Goal: Information Seeking & Learning: Learn about a topic

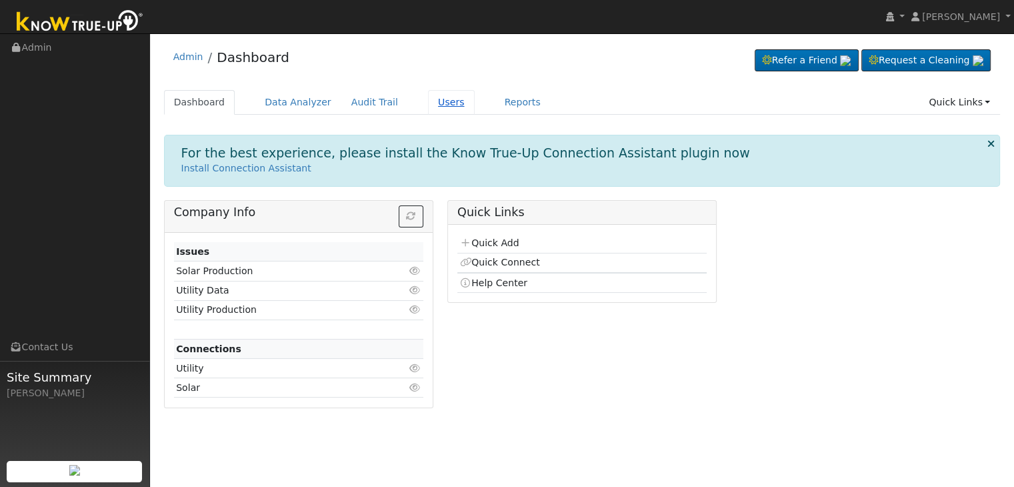
click at [428, 102] on link "Users" at bounding box center [451, 102] width 47 height 25
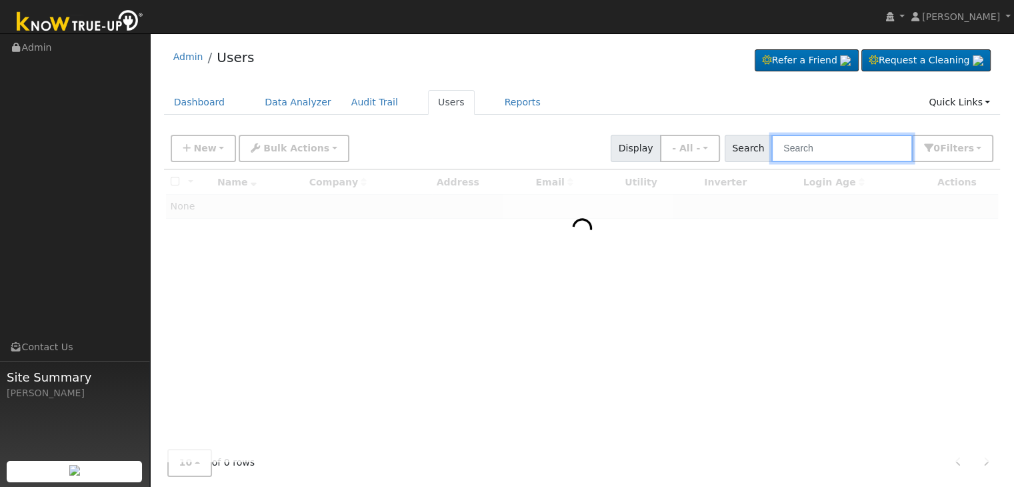
click at [816, 153] on input "text" at bounding box center [841, 148] width 141 height 27
paste input "Marilyn Autry"
type input "Marilyn Autry"
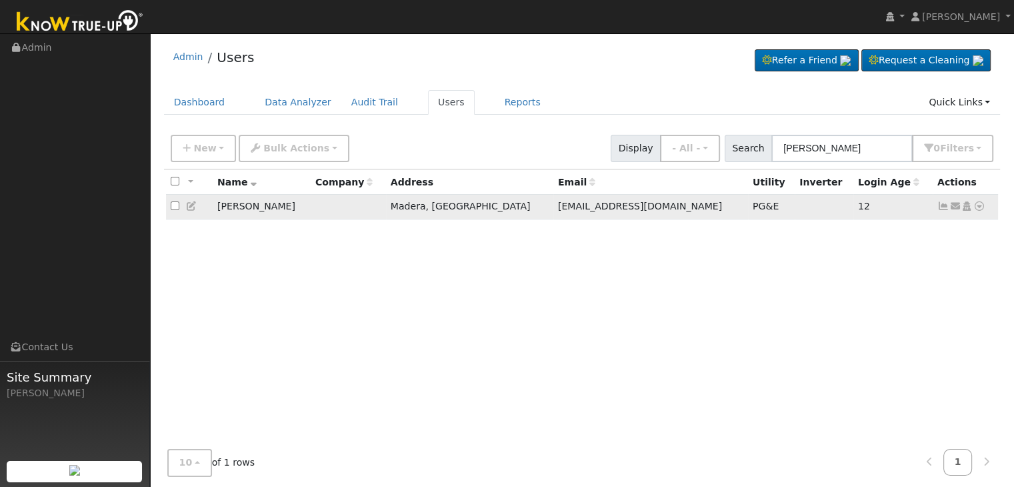
click at [941, 209] on icon at bounding box center [943, 205] width 12 height 9
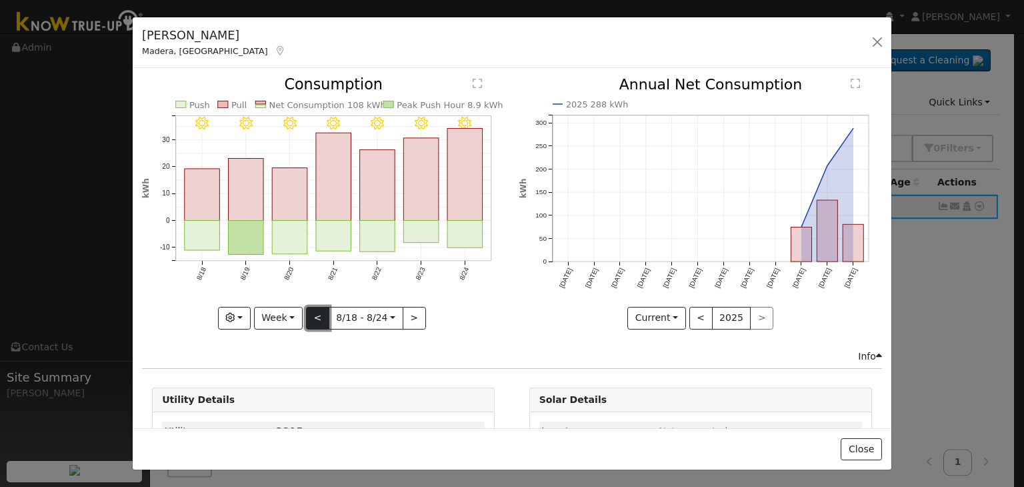
click at [310, 319] on button "<" at bounding box center [317, 318] width 23 height 23
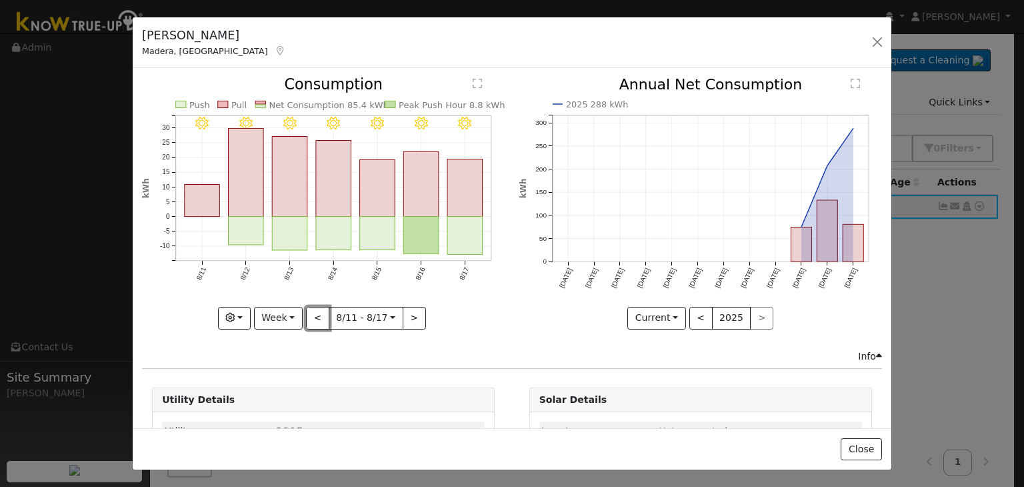
click at [312, 313] on button "<" at bounding box center [317, 318] width 23 height 23
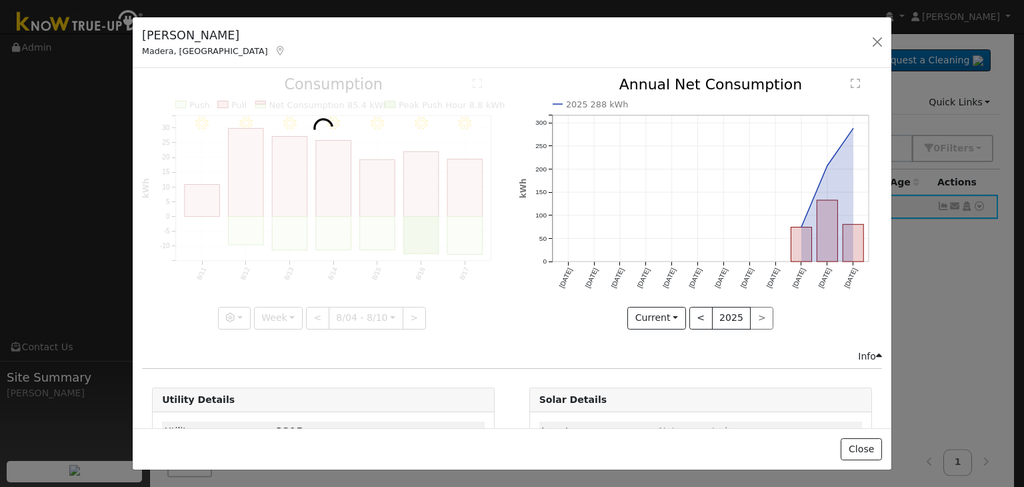
click at [312, 313] on div at bounding box center [323, 202] width 363 height 251
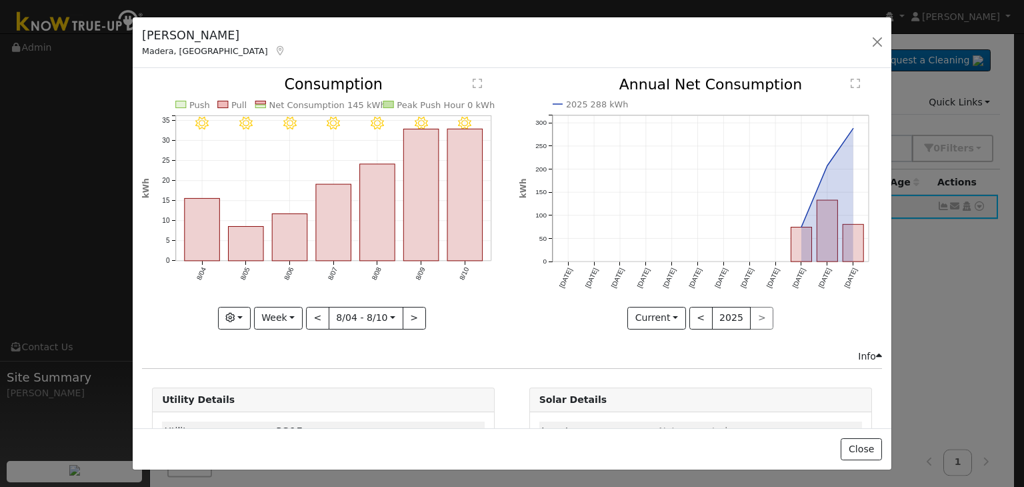
click at [312, 313] on div at bounding box center [323, 202] width 363 height 251
click at [312, 313] on div "8/10 - Clear 8/09 - Clear 8/08 - Clear 8/07 - Clear 8/06 - Clear 8/05 - Clear 8…" at bounding box center [323, 202] width 363 height 251
click at [312, 313] on button "<" at bounding box center [317, 318] width 23 height 23
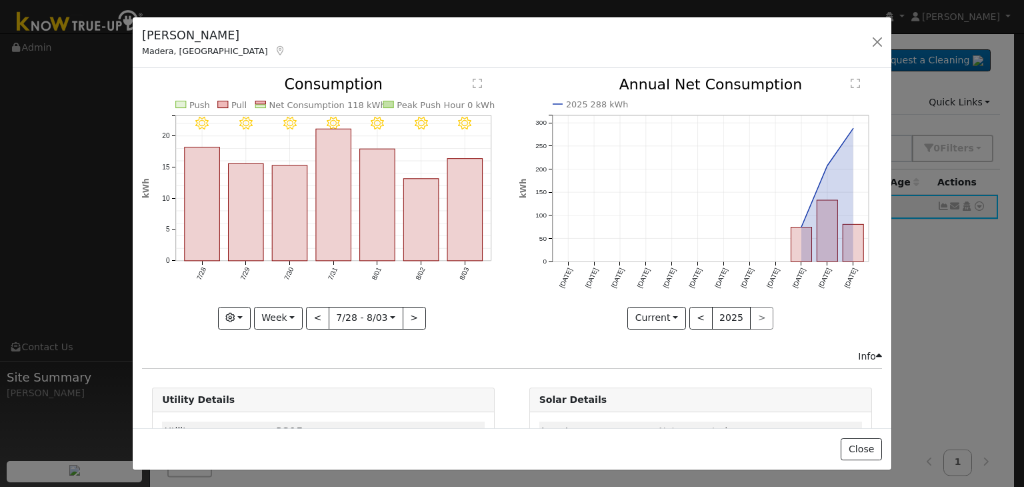
click at [312, 313] on div "8/03 - Clear 8/02 - Clear 8/01 - Clear 7/31 - Clear 7/30 - Clear 7/29 - Clear 7…" at bounding box center [323, 202] width 363 height 251
click at [312, 313] on button "<" at bounding box center [317, 318] width 23 height 23
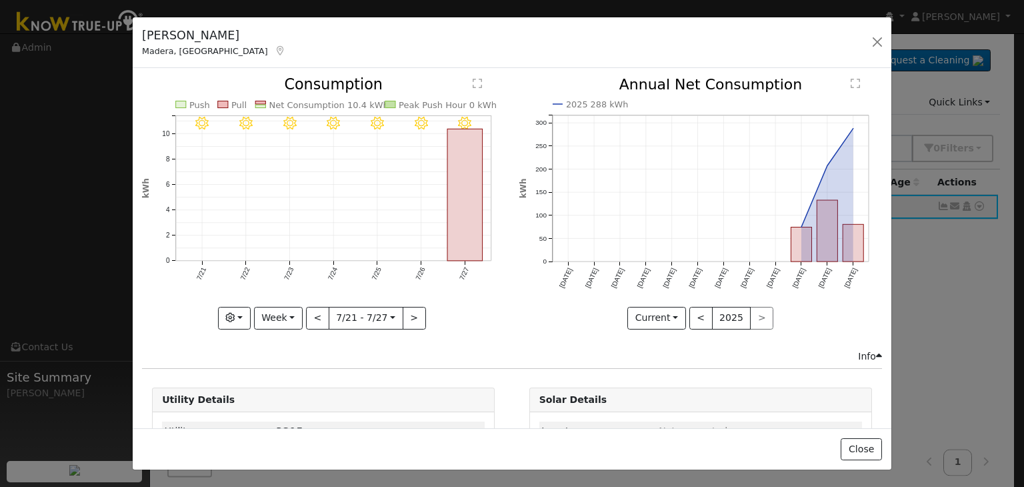
click at [312, 313] on div "7/27 - Clear 7/26 - Clear 7/25 - Clear 7/24 - Clear 7/23 - Clear 7/22 - Clear 7…" at bounding box center [323, 202] width 363 height 251
click at [312, 313] on button "<" at bounding box center [317, 318] width 23 height 23
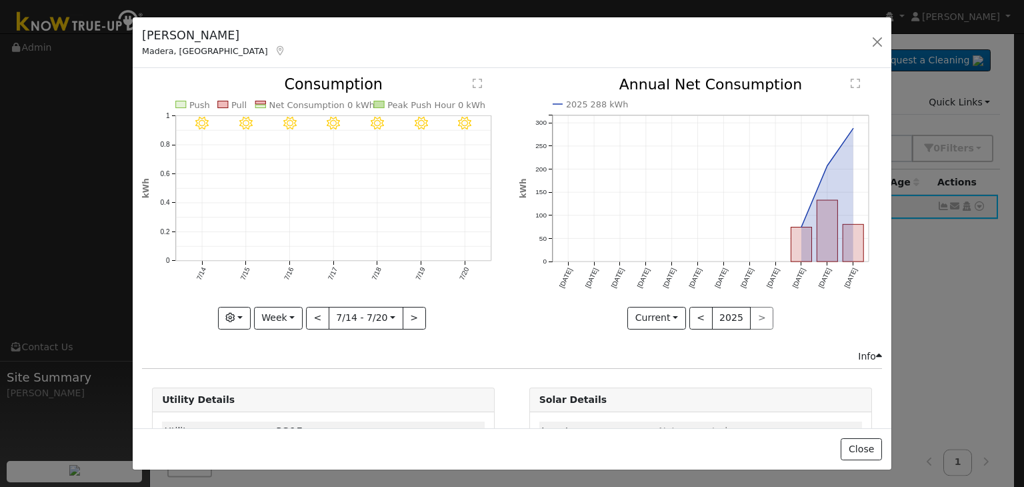
click at [312, 313] on div "7/20 - Clear 7/19 - Clear 7/18 - Clear 7/17 - Clear 7/16 - Clear 7/15 - Clear 7…" at bounding box center [323, 202] width 363 height 251
click at [312, 313] on button "<" at bounding box center [317, 318] width 23 height 23
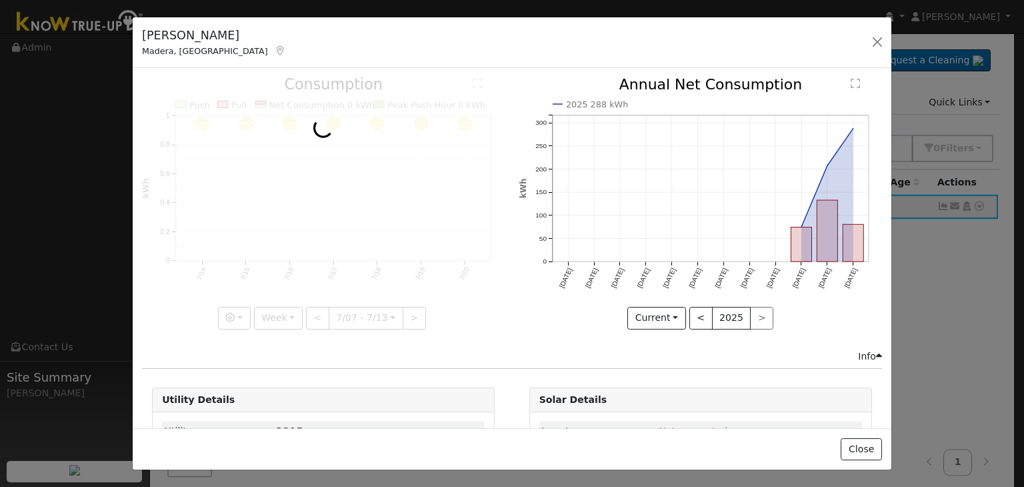
click at [312, 313] on div at bounding box center [323, 202] width 363 height 251
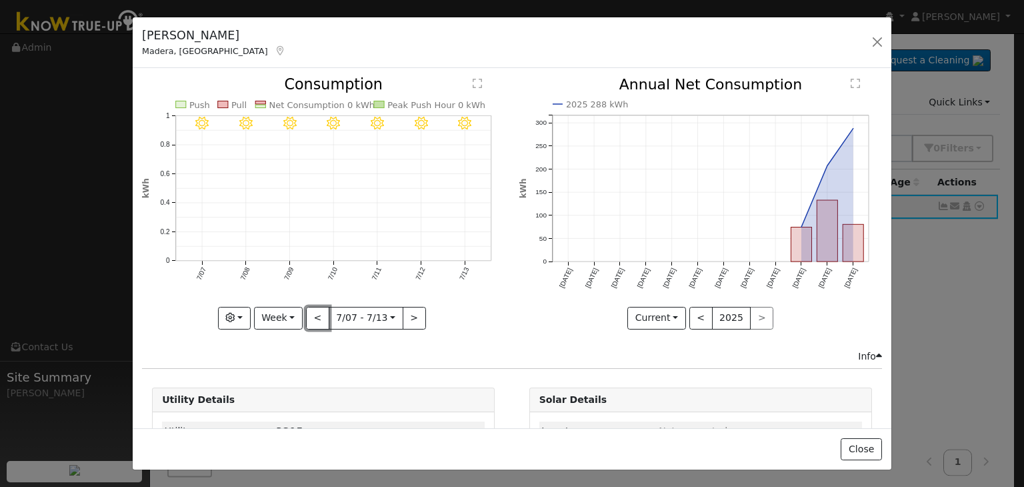
click at [312, 313] on button "<" at bounding box center [317, 318] width 23 height 23
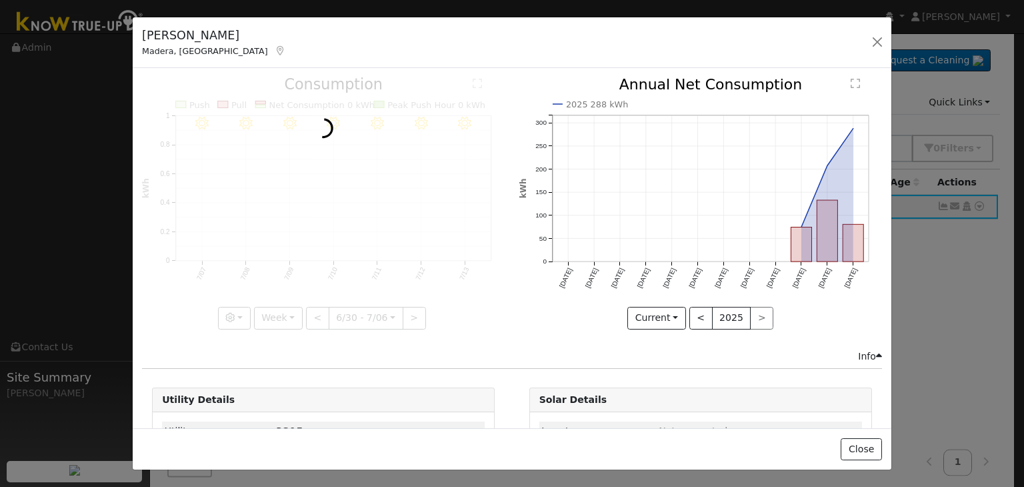
click at [312, 313] on div at bounding box center [323, 202] width 363 height 251
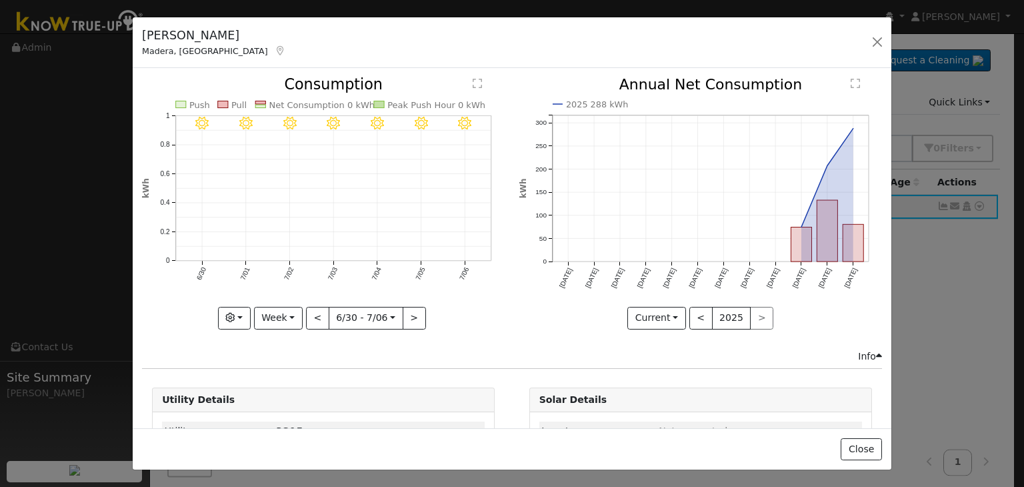
click at [312, 313] on div "7/06 - Clear 7/05 - Clear 7/04 - Clear 7/03 - Clear 7/02 - Clear 7/01 - Clear 6…" at bounding box center [323, 202] width 363 height 251
click at [312, 313] on button "<" at bounding box center [317, 318] width 23 height 23
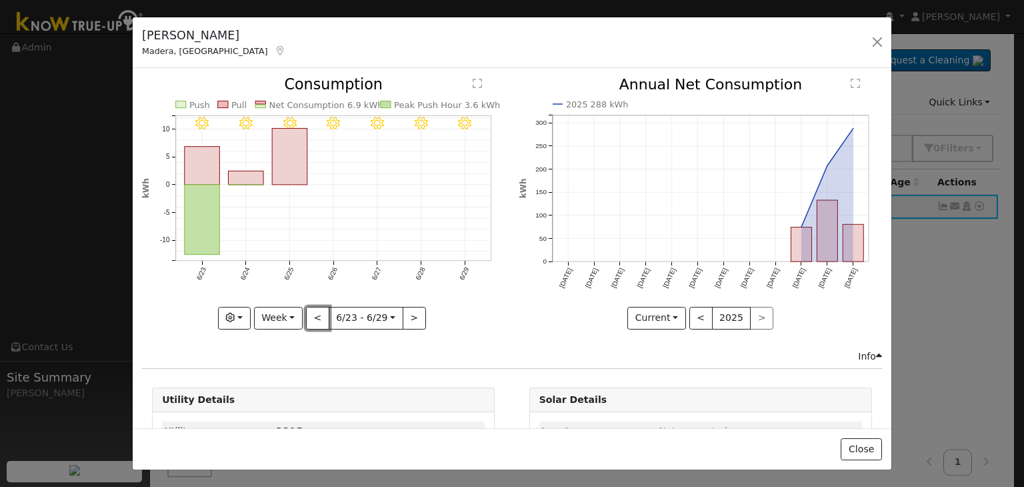
click at [312, 313] on button "<" at bounding box center [317, 318] width 23 height 23
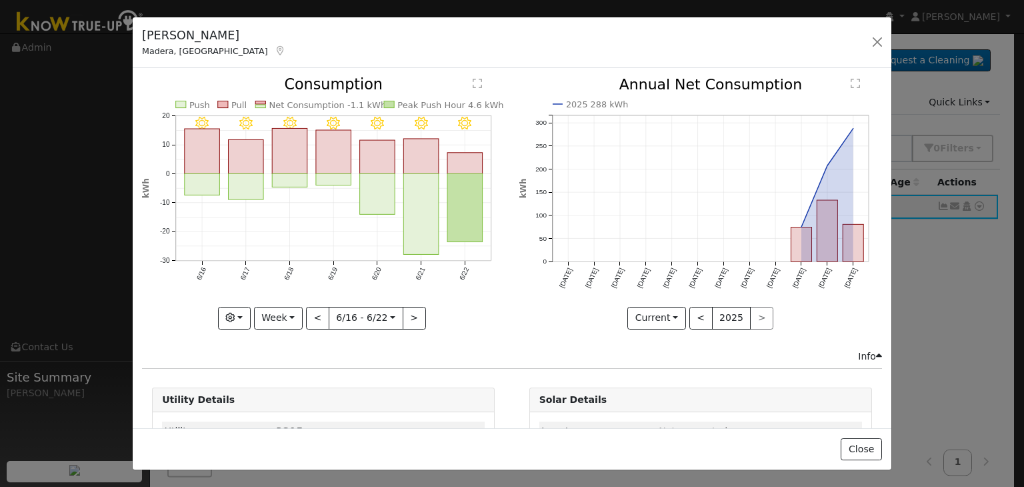
click at [312, 313] on div "6/22 - Clear 6/21 - Clear 6/20 - Clear 6/19 - Clear 6/18 - Clear 6/17 - Clear 6…" at bounding box center [323, 202] width 363 height 251
click at [312, 313] on button "<" at bounding box center [317, 318] width 23 height 23
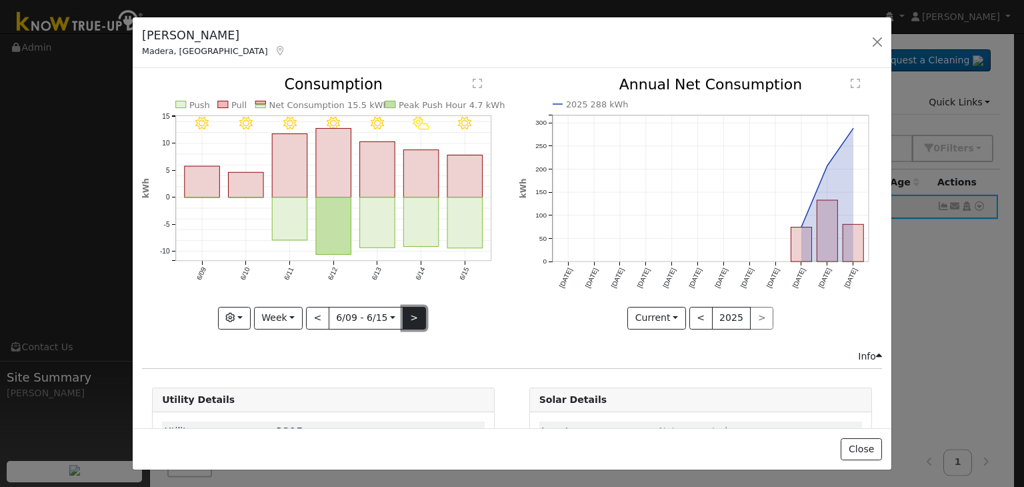
click at [405, 320] on button ">" at bounding box center [414, 318] width 23 height 23
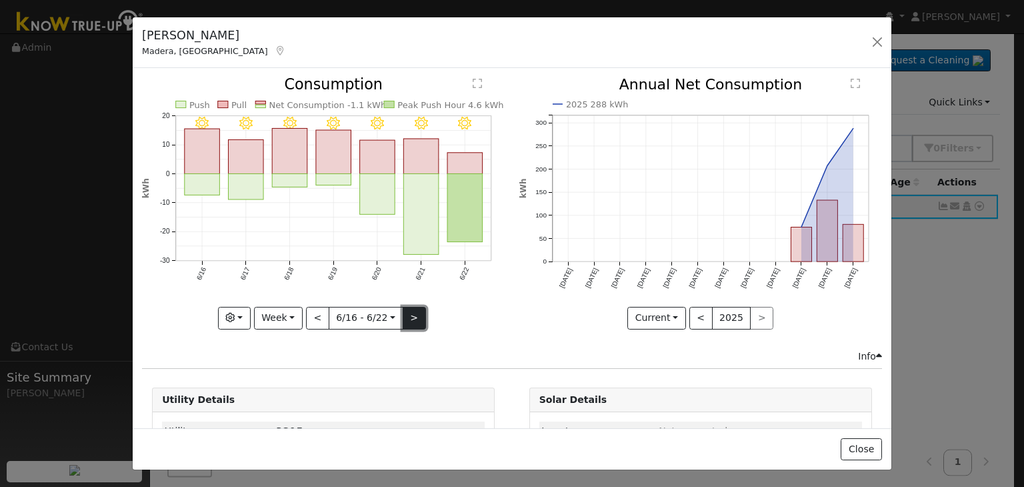
click at [405, 320] on button ">" at bounding box center [414, 318] width 23 height 23
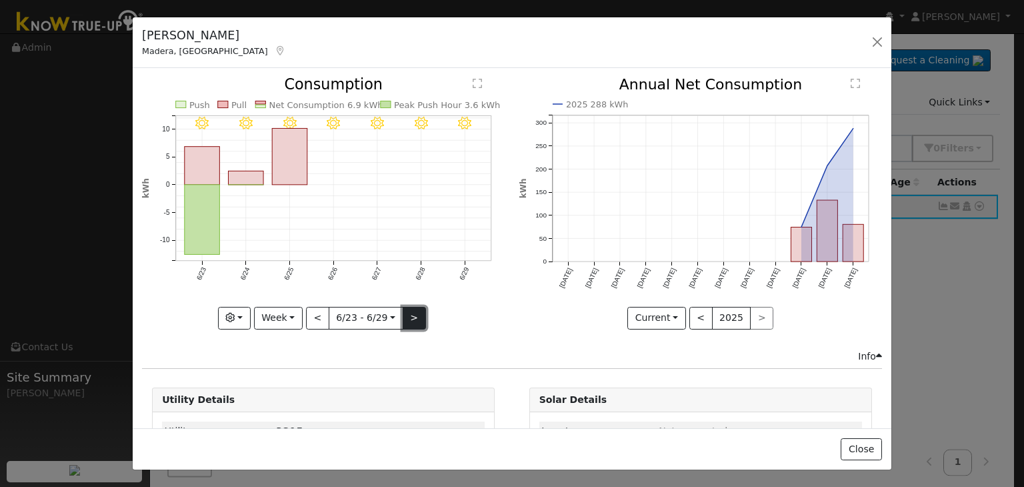
click at [405, 320] on button ">" at bounding box center [414, 318] width 23 height 23
type input "2025-06-30"
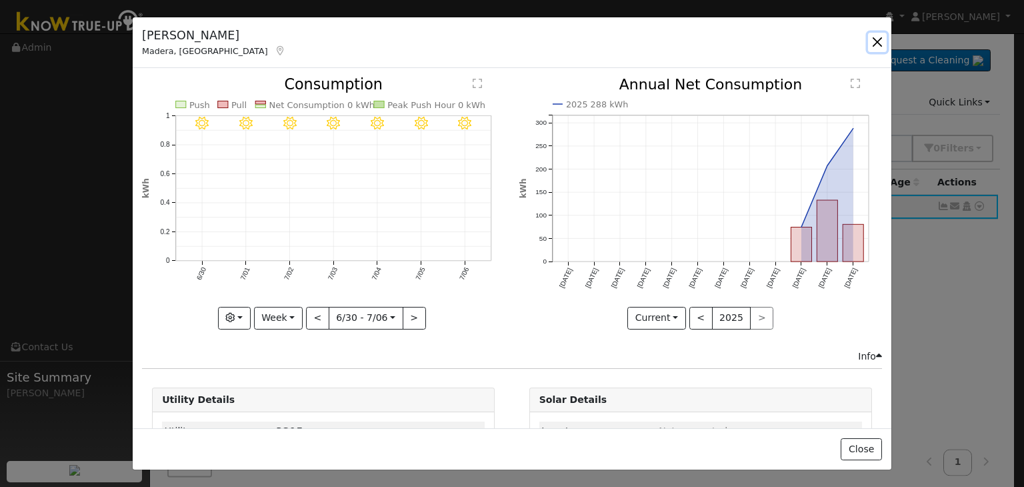
click at [871, 43] on button "button" at bounding box center [877, 42] width 19 height 19
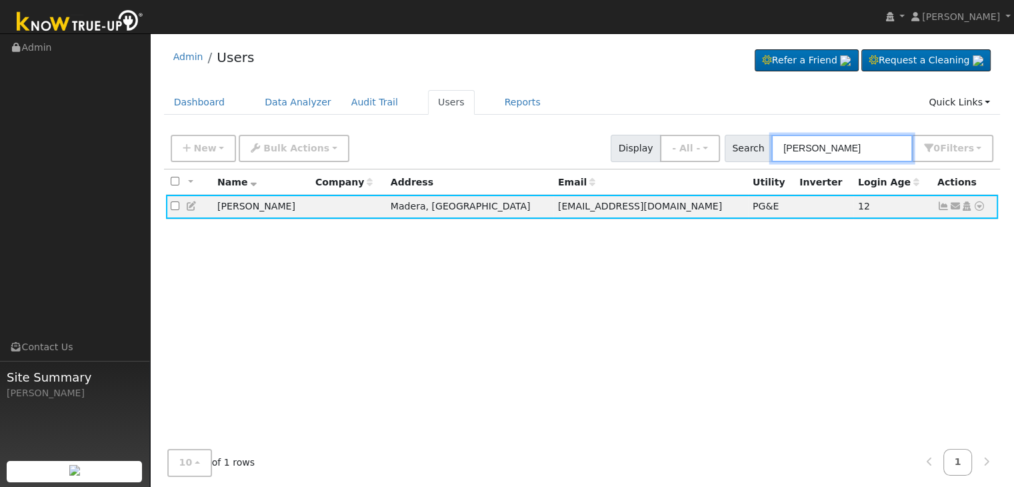
click at [810, 149] on input "Marilyn Autry" at bounding box center [841, 148] width 141 height 27
paste input "Scott & Linda Phillips"
type input "Scott & Linda Phillips"
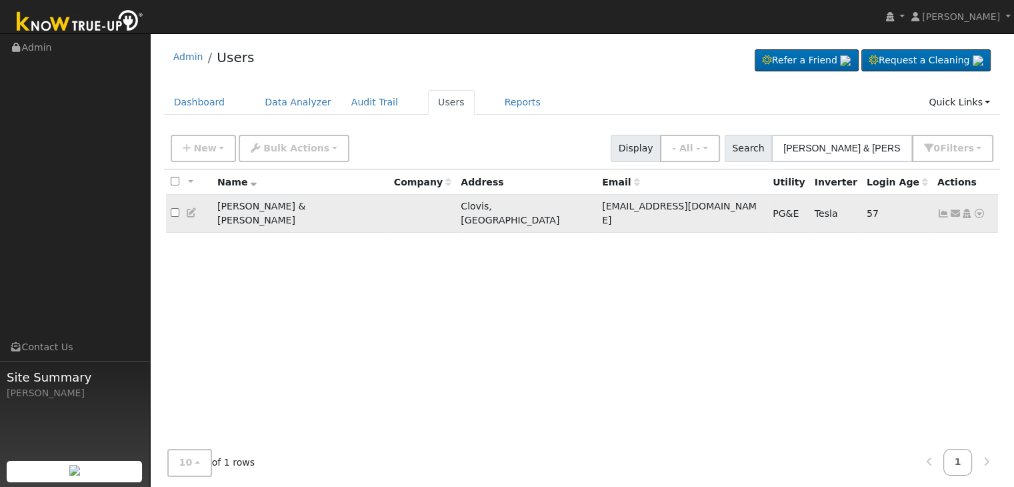
click at [942, 209] on icon at bounding box center [943, 213] width 12 height 9
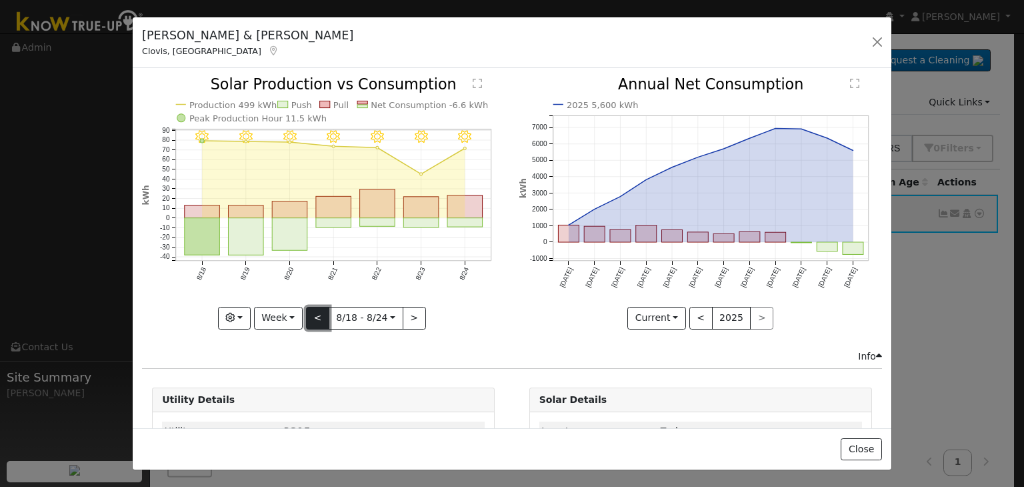
click at [321, 314] on button "<" at bounding box center [317, 318] width 23 height 23
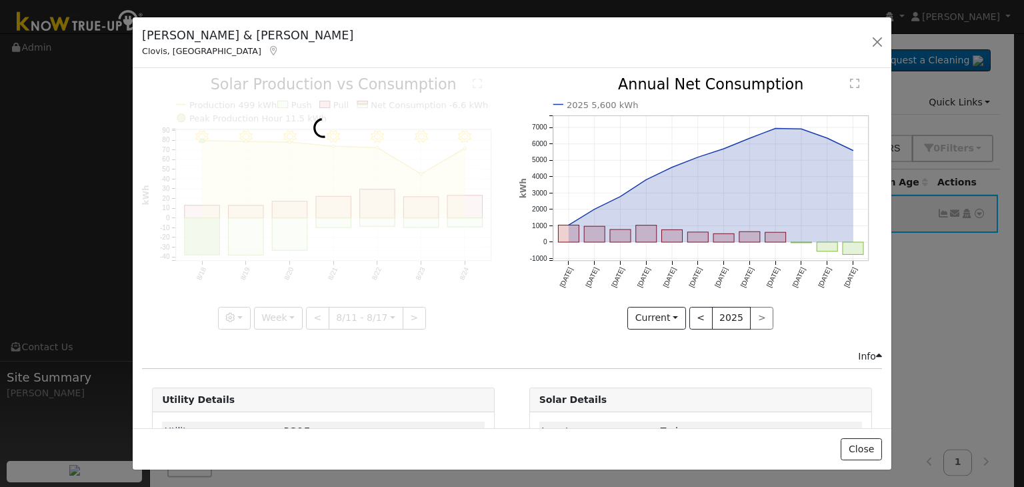
click at [316, 314] on div at bounding box center [323, 202] width 363 height 251
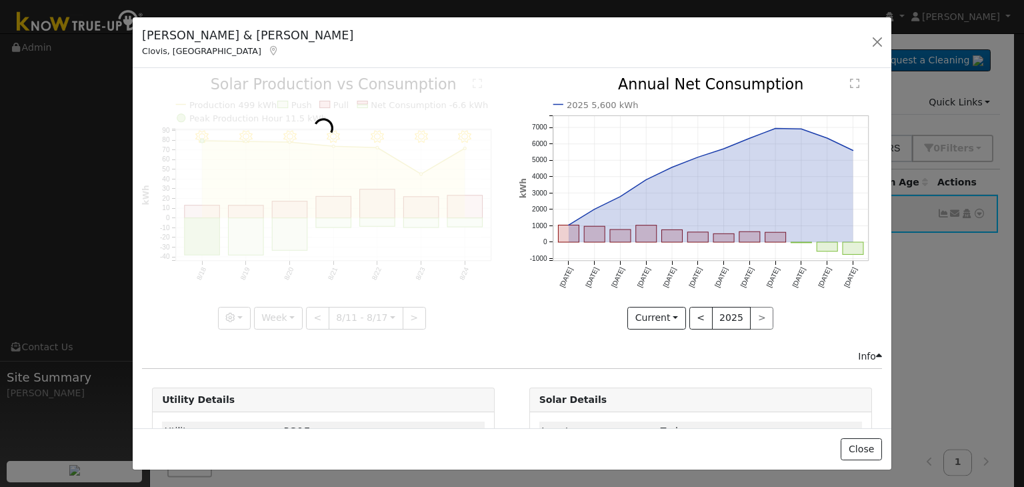
click at [316, 314] on div at bounding box center [323, 202] width 363 height 251
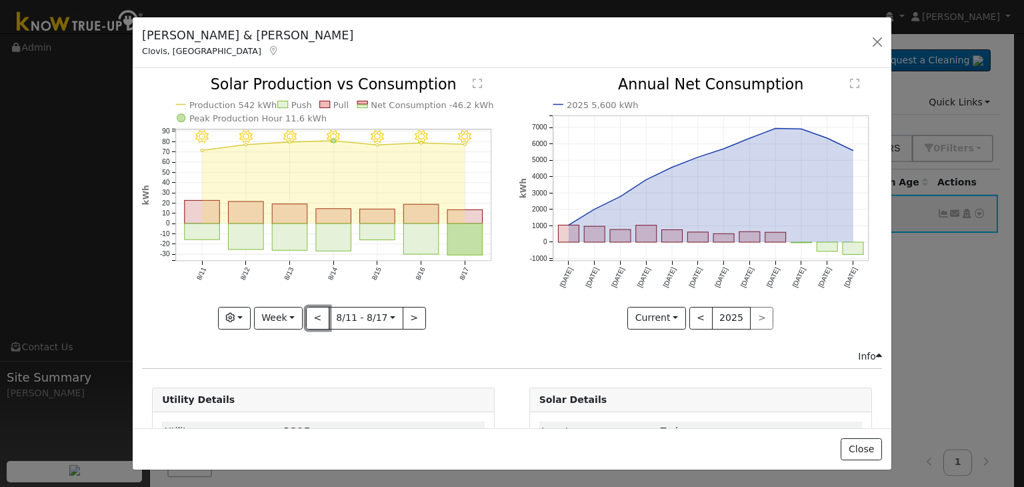
click at [316, 314] on button "<" at bounding box center [317, 318] width 23 height 23
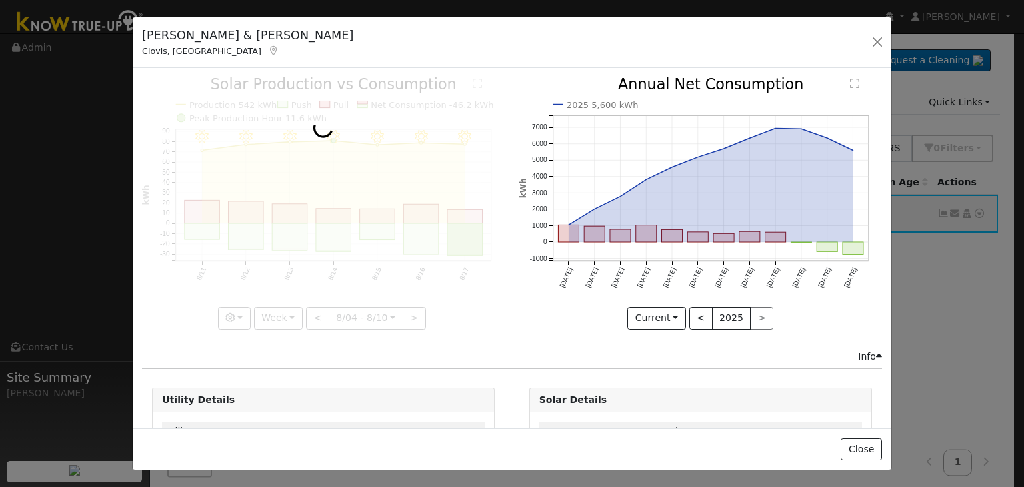
click at [316, 314] on div at bounding box center [323, 202] width 363 height 251
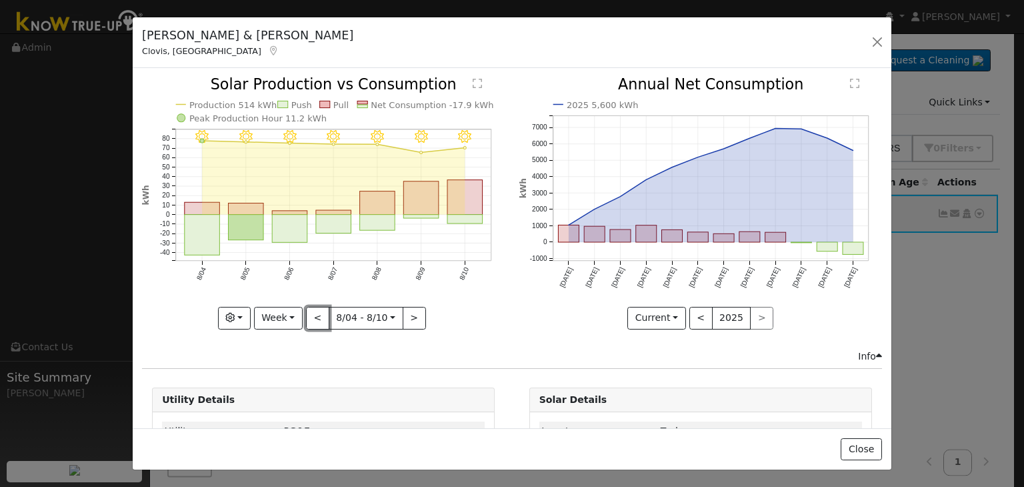
click at [316, 314] on button "<" at bounding box center [317, 318] width 23 height 23
click at [0, 0] on div at bounding box center [0, 0] width 0 height 0
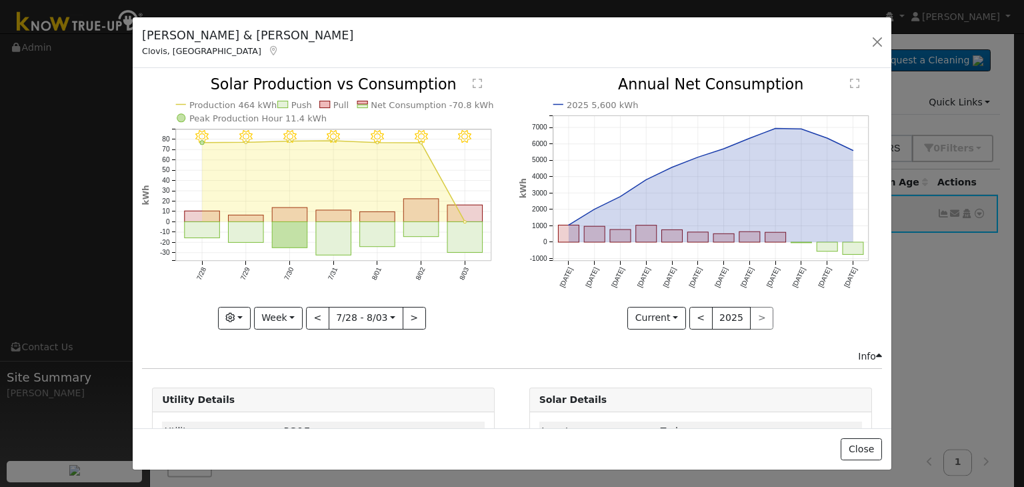
click at [316, 314] on div "8/03 - Clear 8/02 - Clear 8/01 - Clear 7/31 - Clear 7/30 - Clear 7/29 - Clear 7…" at bounding box center [323, 202] width 363 height 251
click at [316, 314] on button "<" at bounding box center [317, 318] width 23 height 23
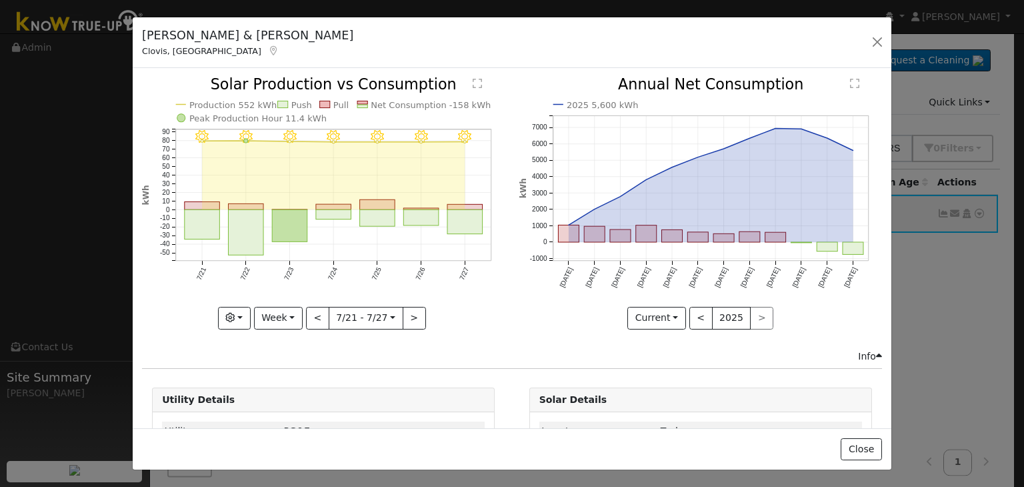
click at [316, 314] on div at bounding box center [323, 202] width 363 height 251
click at [316, 314] on div "7/27 - Clear 7/26 - Clear 7/25 - Clear 7/24 - Clear 7/23 - Clear 7/22 - Clear 7…" at bounding box center [323, 202] width 363 height 251
click at [316, 314] on button "<" at bounding box center [317, 318] width 23 height 23
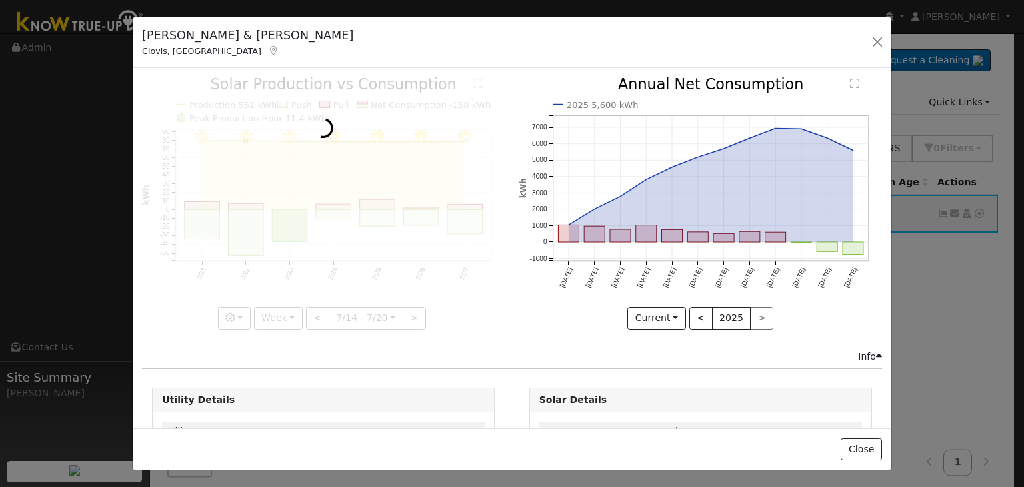
click at [316, 314] on div at bounding box center [323, 202] width 363 height 251
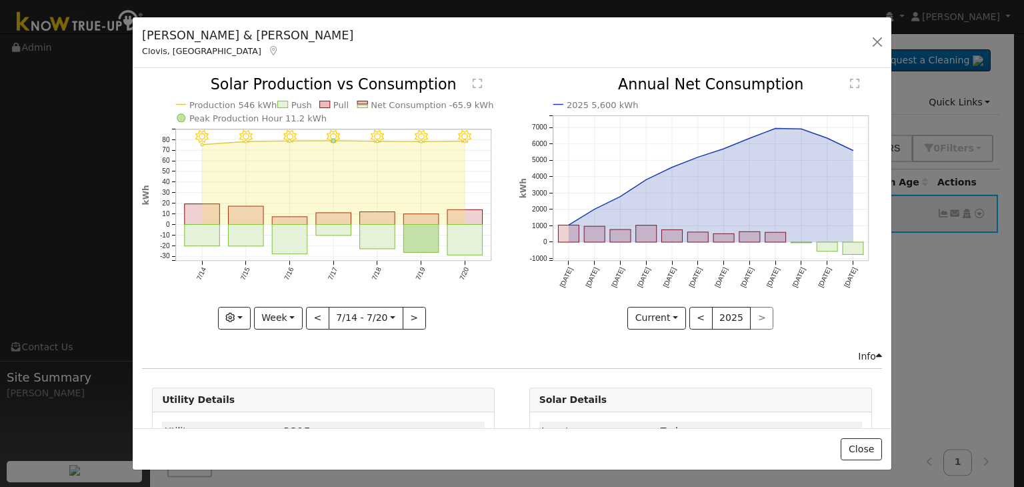
click at [316, 314] on div "7/20 - Clear 7/19 - Clear 7/18 - Clear 7/17 - Clear 7/16 - Clear 7/15 - Clear 7…" at bounding box center [323, 202] width 363 height 251
click at [316, 314] on button "<" at bounding box center [317, 318] width 23 height 23
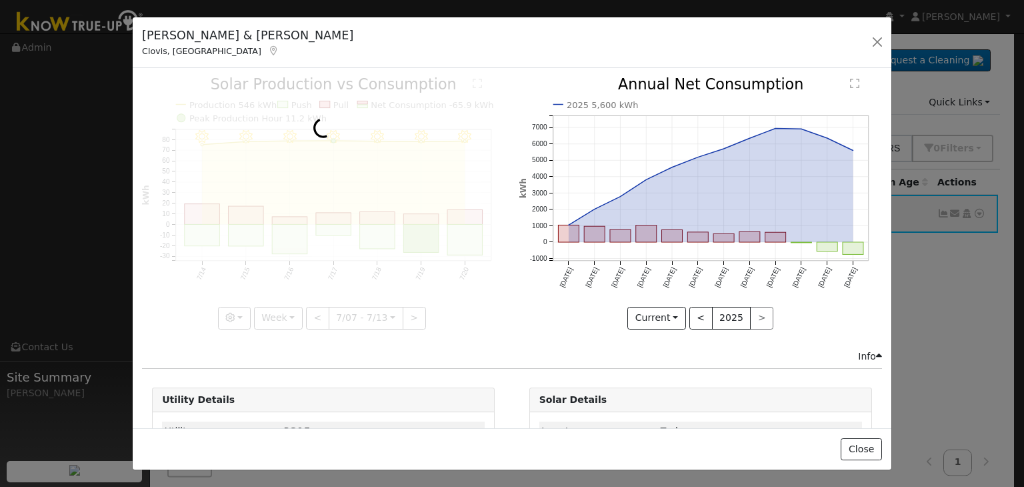
click at [316, 314] on div at bounding box center [323, 202] width 363 height 251
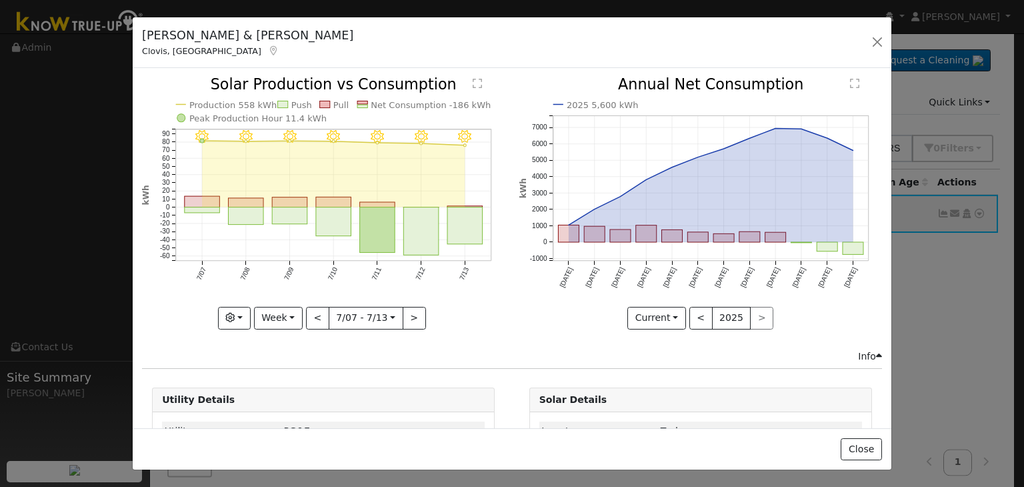
click at [316, 314] on div at bounding box center [323, 202] width 363 height 251
click at [316, 314] on button "<" at bounding box center [317, 318] width 23 height 23
click at [0, 0] on div at bounding box center [0, 0] width 0 height 0
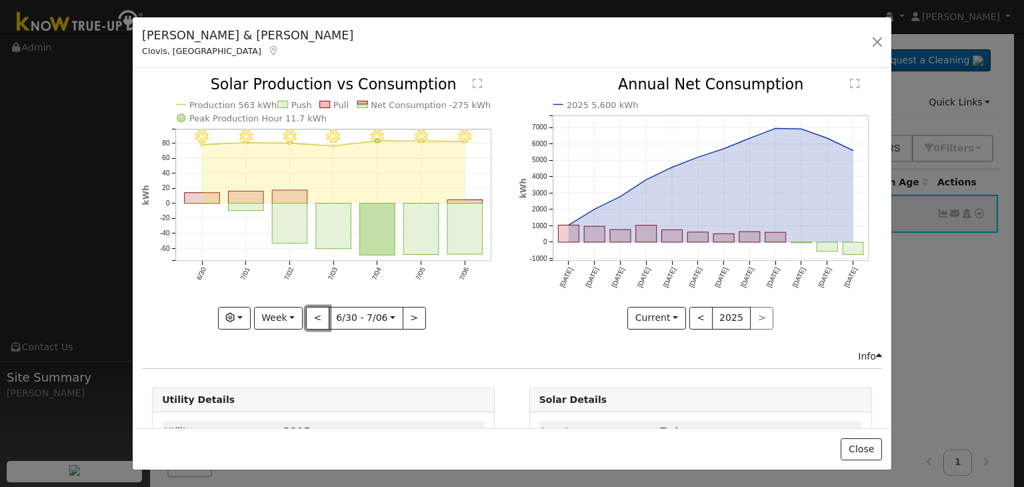
click at [316, 314] on button "<" at bounding box center [317, 318] width 23 height 23
click at [0, 0] on div at bounding box center [0, 0] width 0 height 0
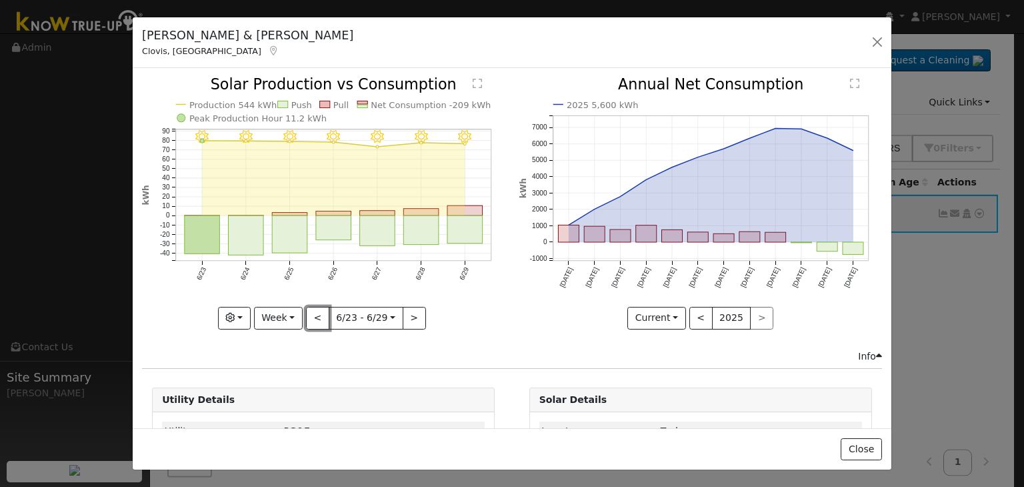
click at [316, 314] on button "<" at bounding box center [317, 318] width 23 height 23
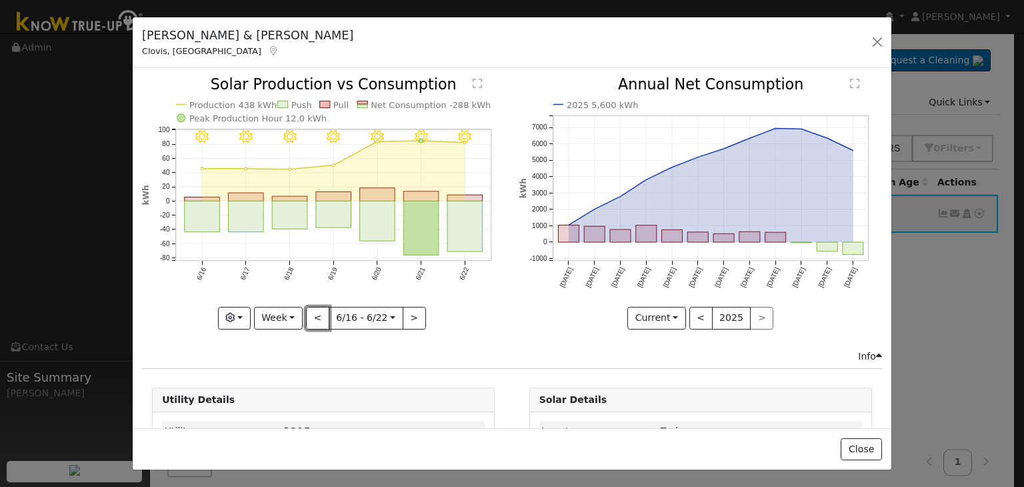
click at [316, 314] on button "<" at bounding box center [317, 318] width 23 height 23
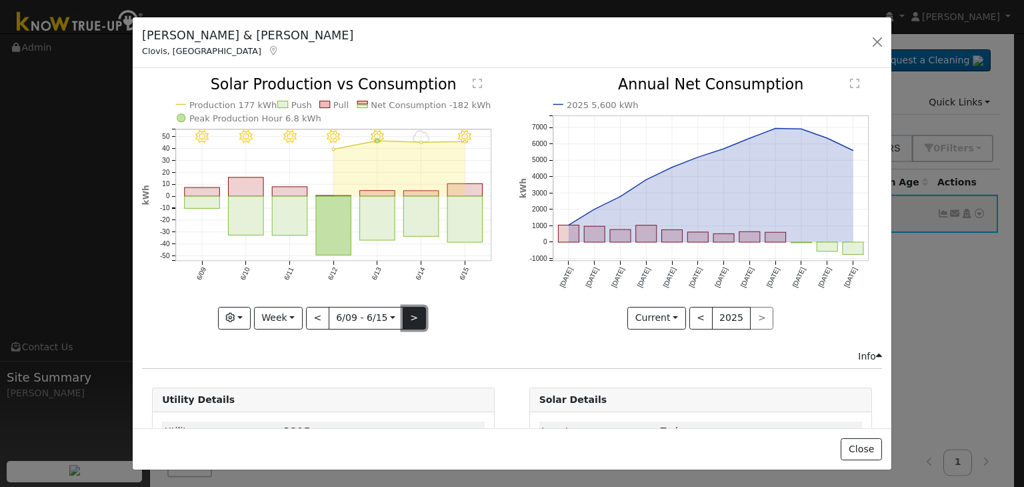
click at [407, 315] on button ">" at bounding box center [414, 318] width 23 height 23
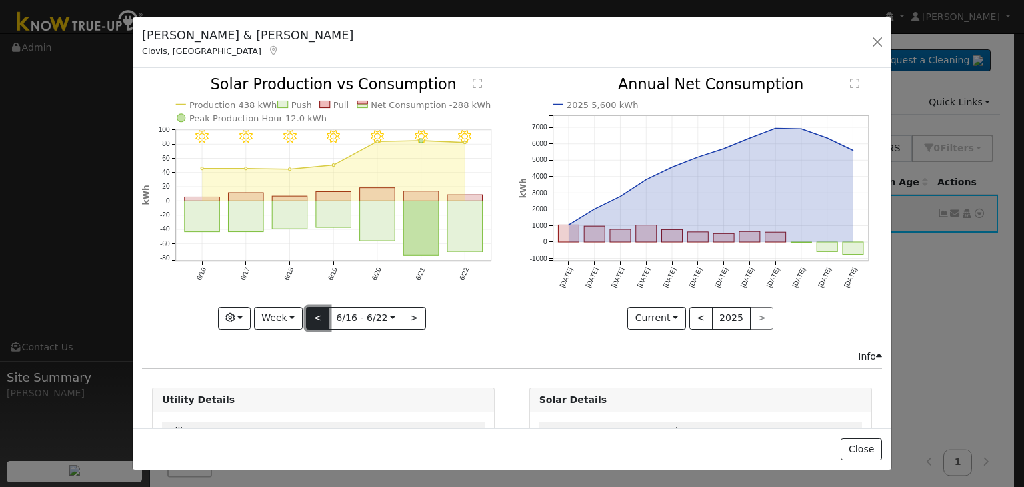
click at [321, 319] on button "<" at bounding box center [317, 318] width 23 height 23
type input "2025-06-09"
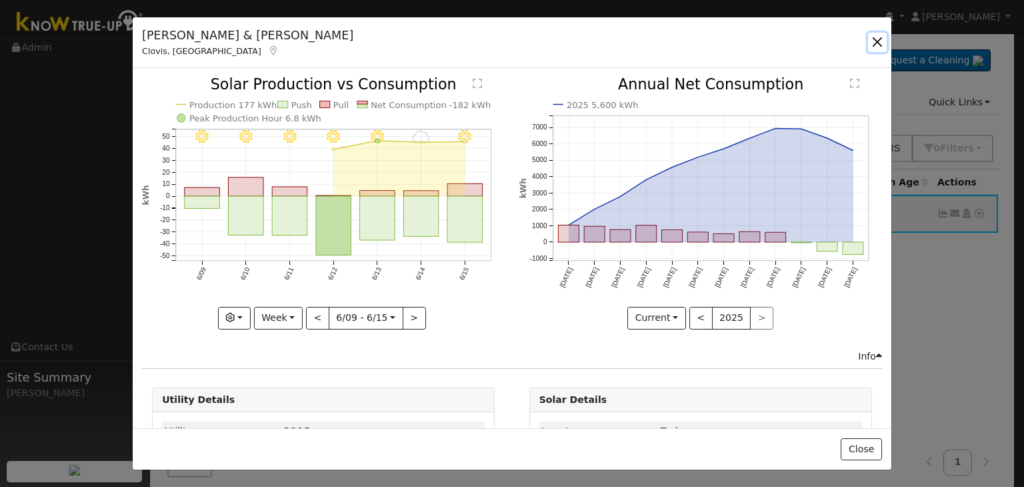
click at [872, 41] on button "button" at bounding box center [877, 42] width 19 height 19
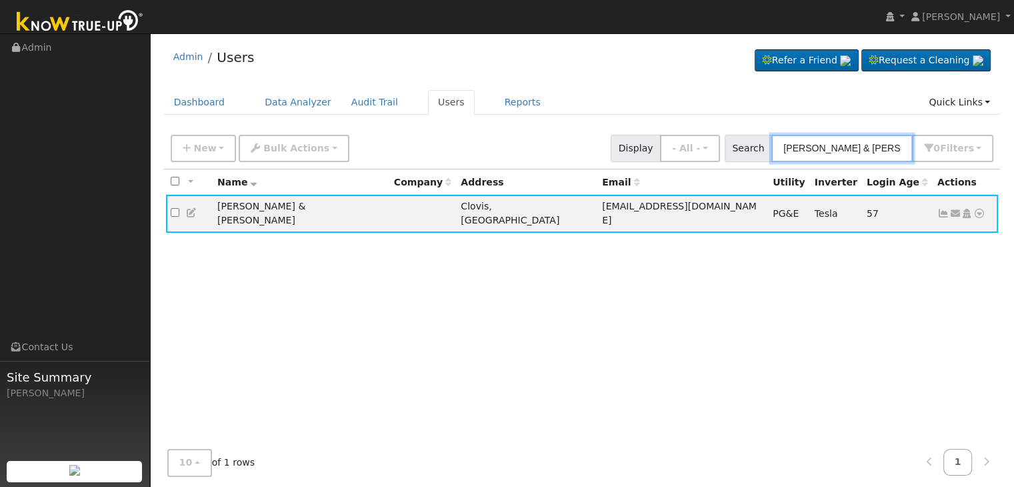
click at [826, 156] on input "Scott & Linda Phillips" at bounding box center [841, 148] width 141 height 27
paste input "imin and Yongzhao Liang"
type input "Simin and Yongzhao Liang"
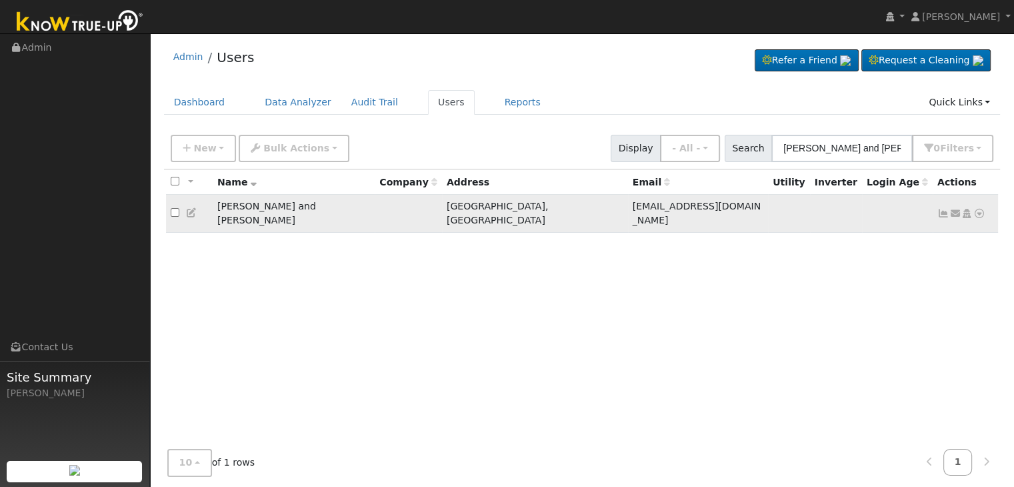
click at [944, 209] on icon at bounding box center [943, 213] width 12 height 9
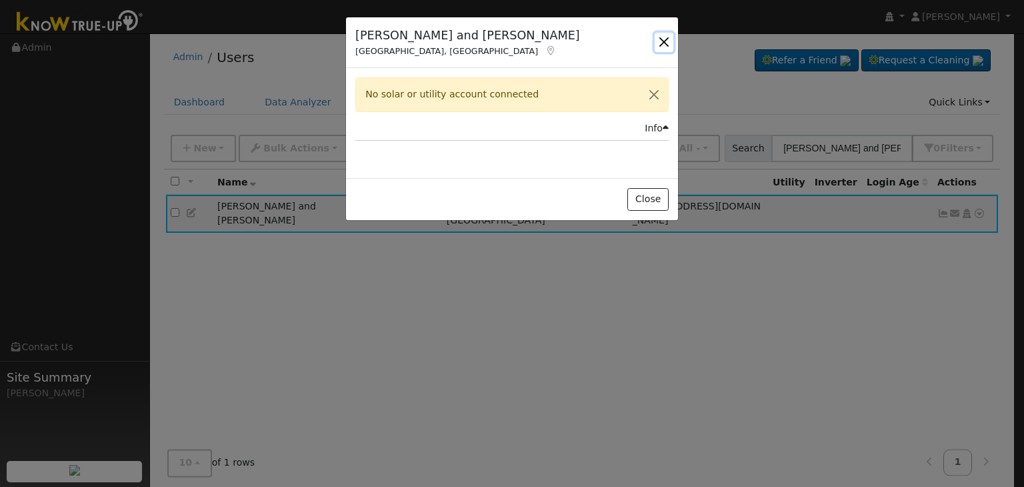
click at [659, 43] on button "button" at bounding box center [663, 42] width 19 height 19
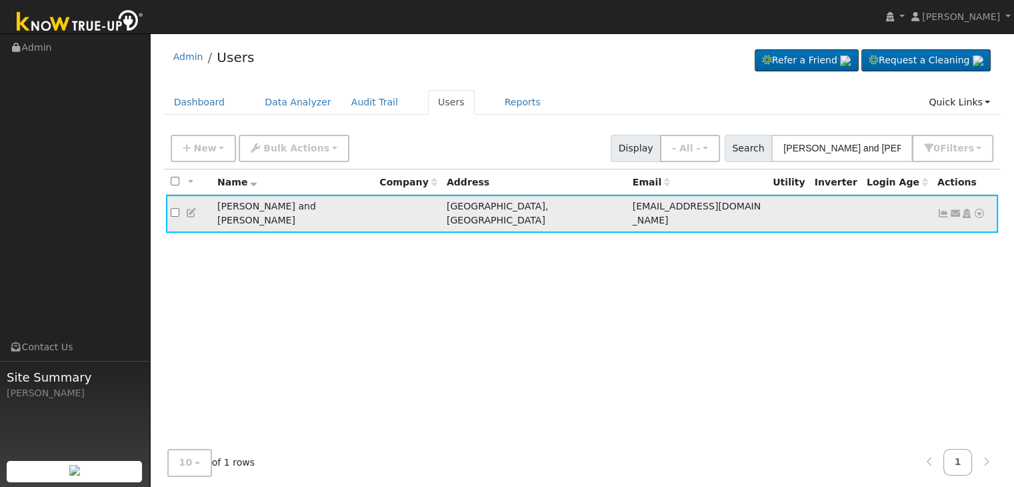
click at [945, 209] on icon at bounding box center [943, 213] width 12 height 9
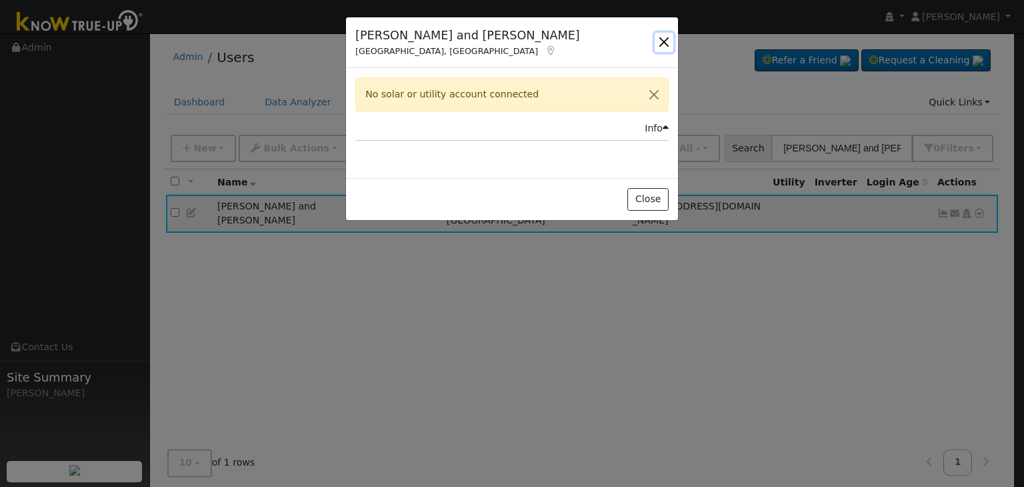
click at [660, 43] on button "button" at bounding box center [663, 42] width 19 height 19
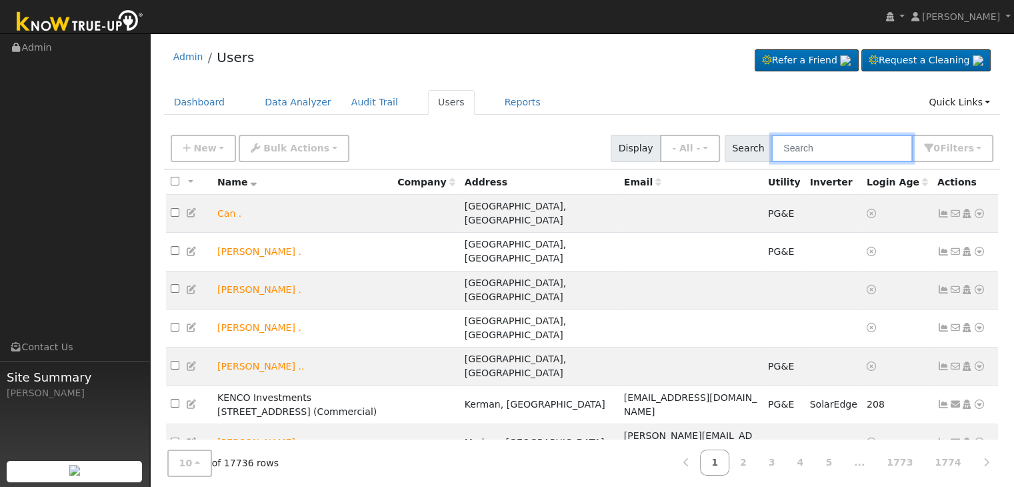
click at [819, 149] on input "text" at bounding box center [841, 148] width 141 height 27
paste input "Michael Thompson"
type input "Michael Thompson"
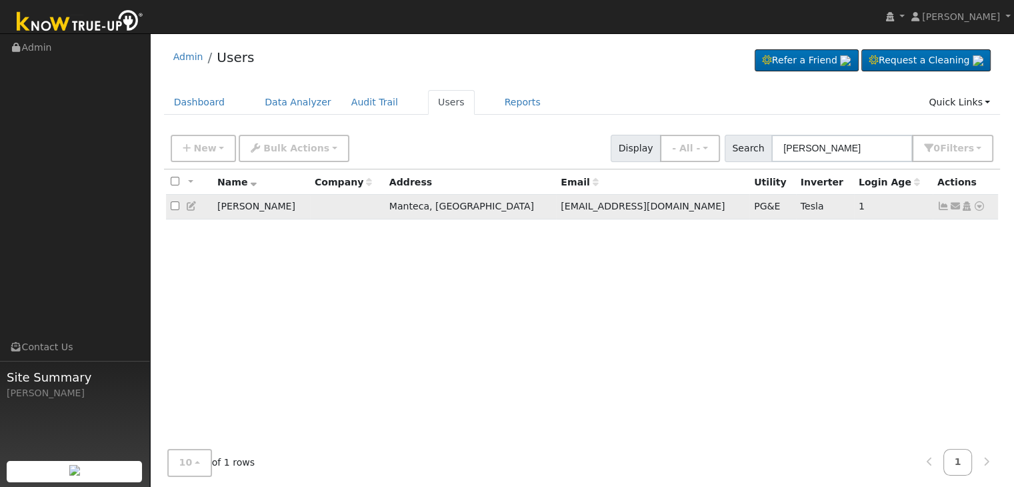
click at [944, 208] on icon at bounding box center [943, 205] width 12 height 9
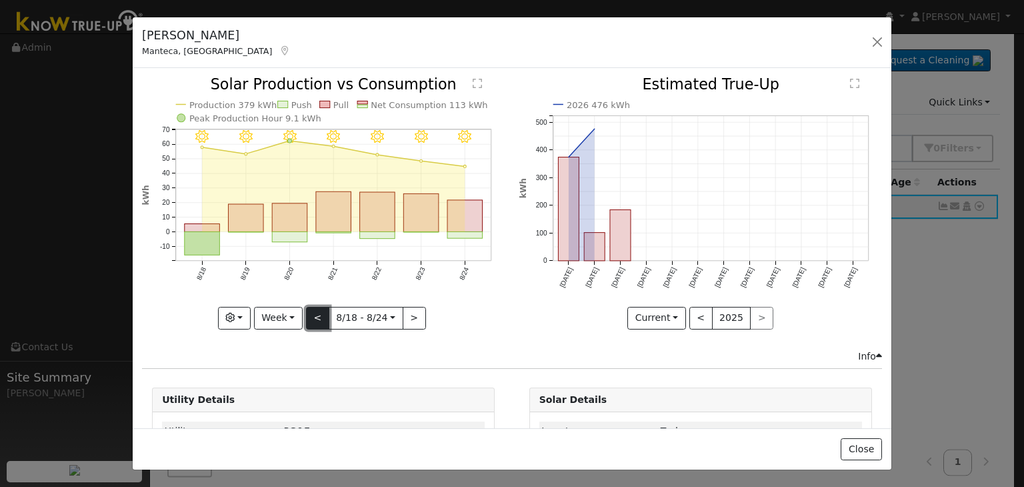
click at [317, 321] on button "<" at bounding box center [317, 318] width 23 height 23
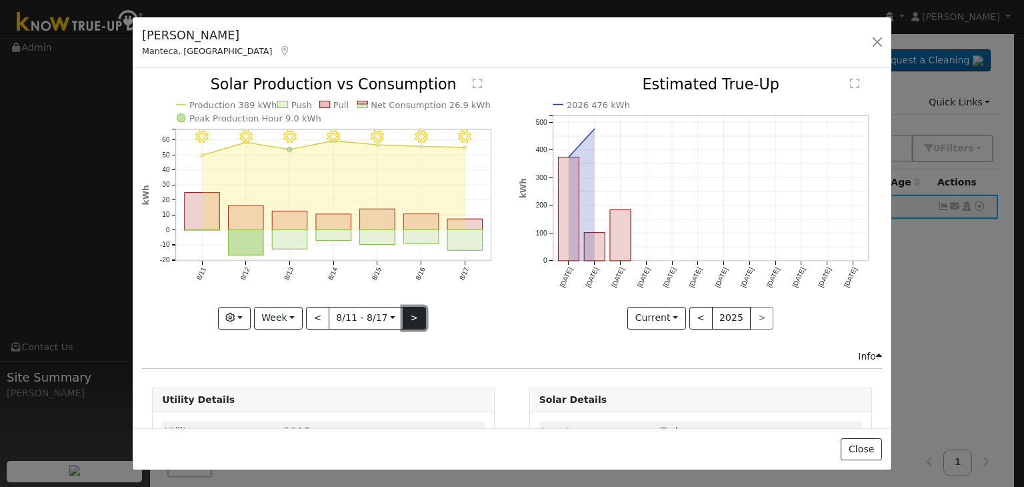
click at [408, 311] on button ">" at bounding box center [414, 318] width 23 height 23
type input "2025-08-18"
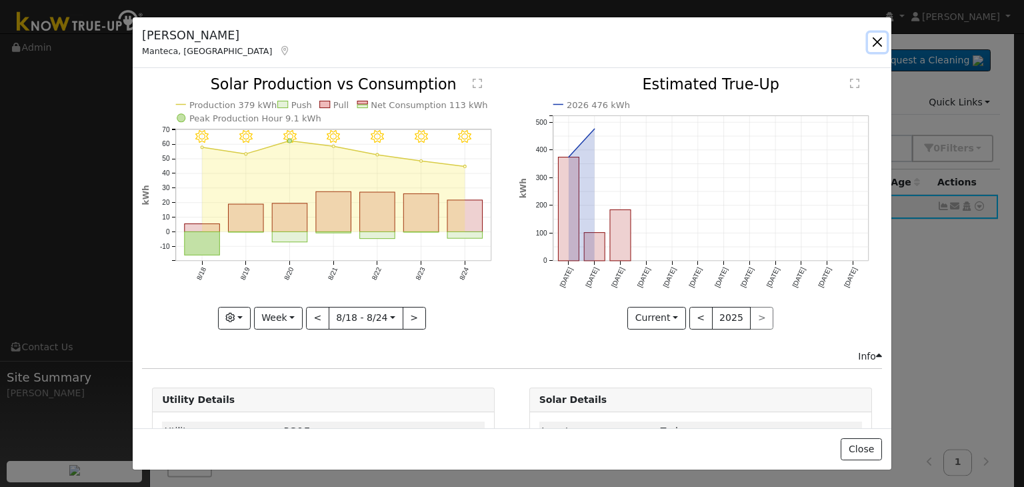
drag, startPoint x: 880, startPoint y: 40, endPoint x: 804, endPoint y: 10, distance: 82.3
click at [880, 40] on button "button" at bounding box center [877, 42] width 19 height 19
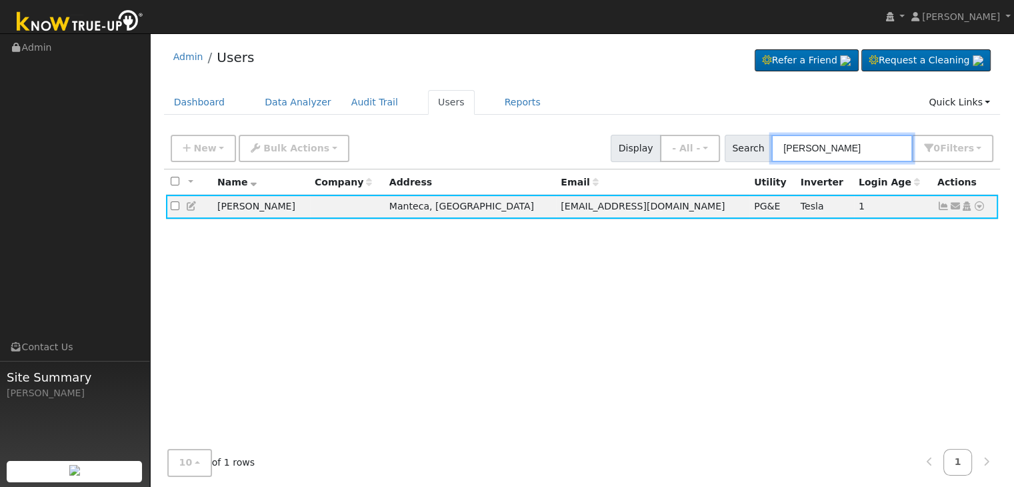
click at [838, 147] on input "Michael Thompson" at bounding box center [841, 148] width 141 height 27
paste input "ario Aguero Jr"
type input "Mario Aguero Jr"
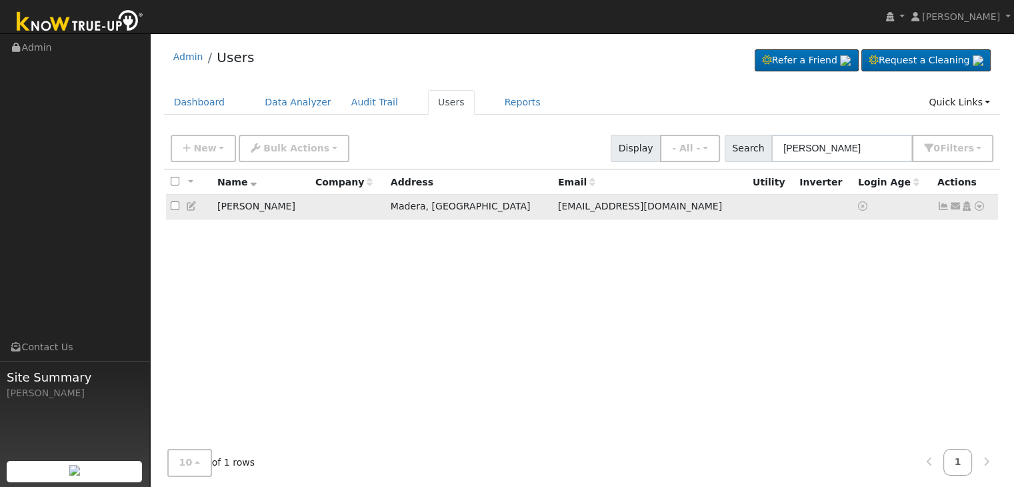
click at [942, 210] on icon at bounding box center [943, 205] width 12 height 9
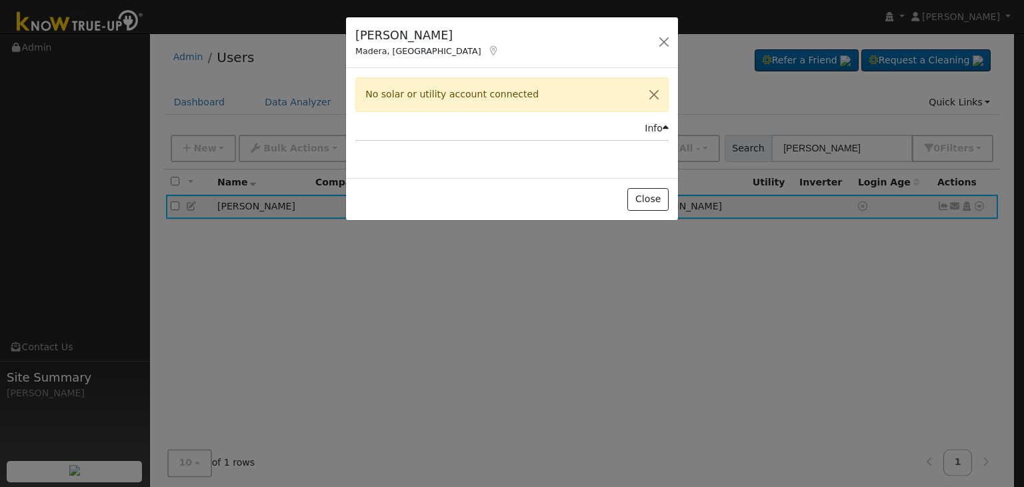
click at [475, 97] on div "No solar or utility account connected" at bounding box center [511, 94] width 313 height 34
copy div "No solar or utility account connected Issue History Date By Flag Comment Type N…"
click at [570, 38] on div "Mario Aguero Jr Madera, CA Default Account Default Account 864 Diamante Lane, M…" at bounding box center [512, 42] width 332 height 51
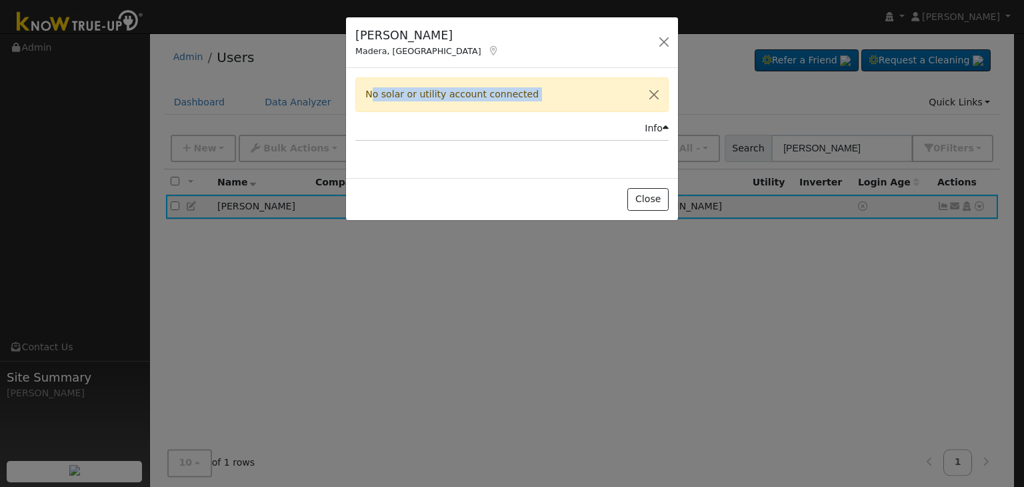
click at [509, 49] on div "Mario Aguero Jr Madera, CA Default Account Default Account 864 Diamante Lane, M…" at bounding box center [512, 42] width 332 height 51
click at [491, 150] on div "No solar or utility account connected Issue History Date By Flag Comment Type N…" at bounding box center [512, 123] width 332 height 110
click at [661, 36] on button "button" at bounding box center [663, 42] width 19 height 19
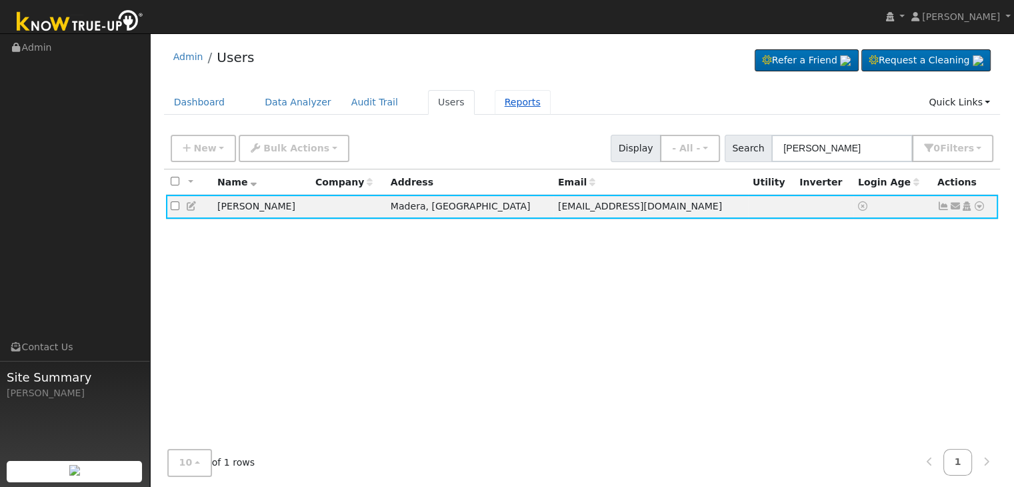
click at [495, 100] on link "Reports" at bounding box center [523, 102] width 56 height 25
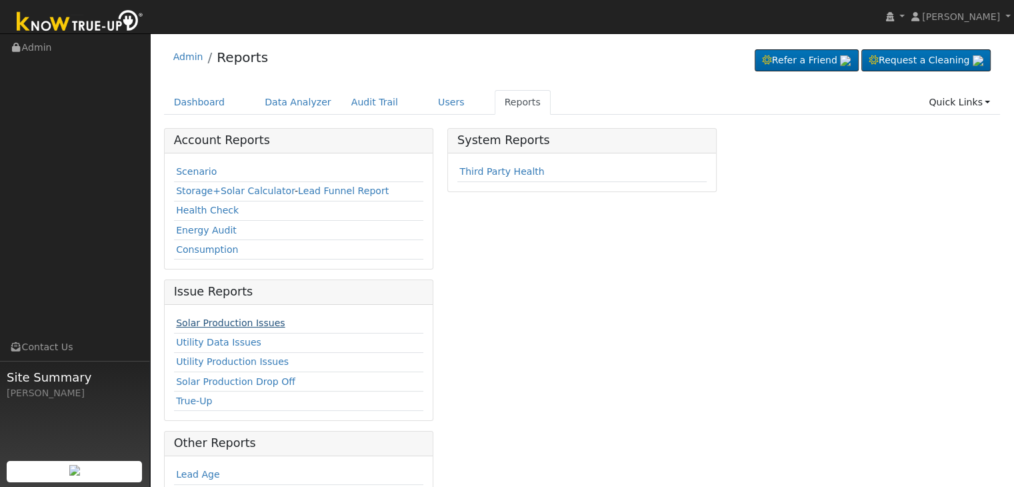
click at [231, 320] on link "Solar Production Issues" at bounding box center [230, 322] width 109 height 11
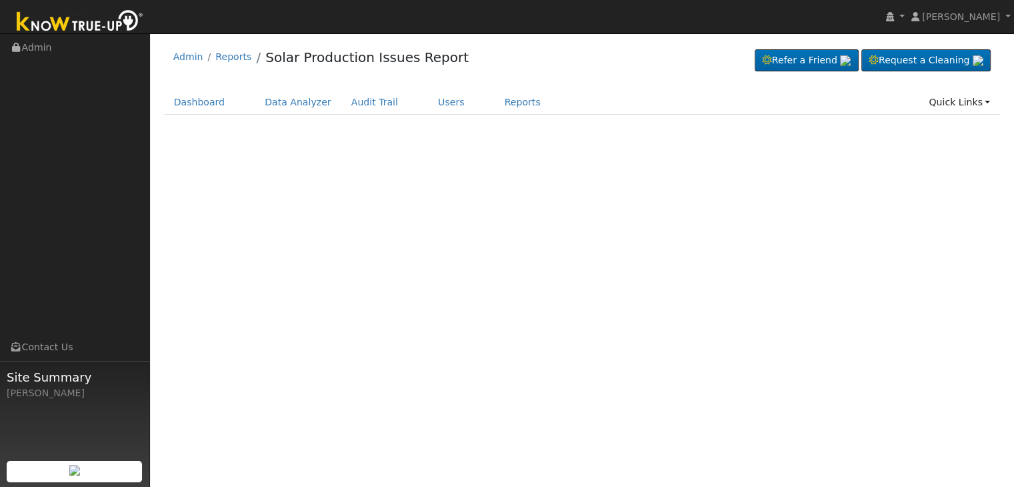
select select "7"
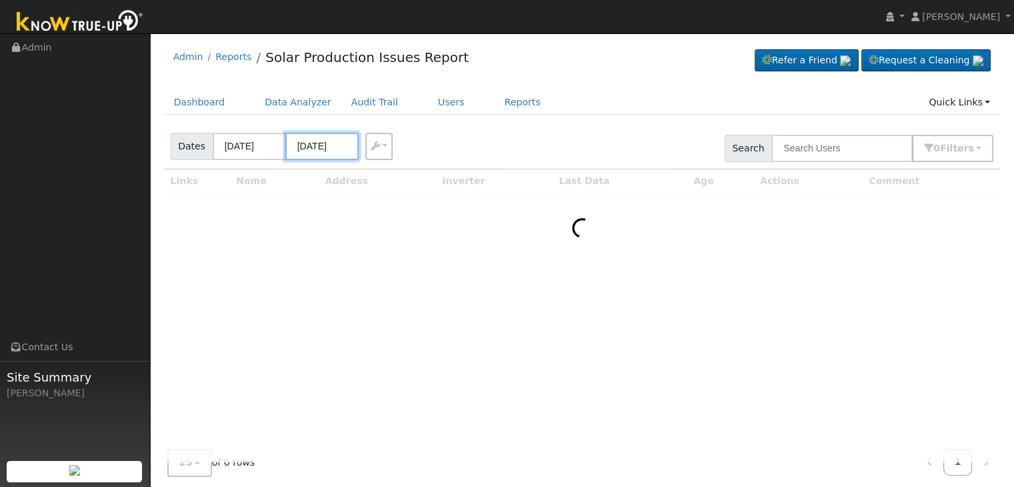
click at [310, 141] on input "[DATE]" at bounding box center [321, 146] width 73 height 27
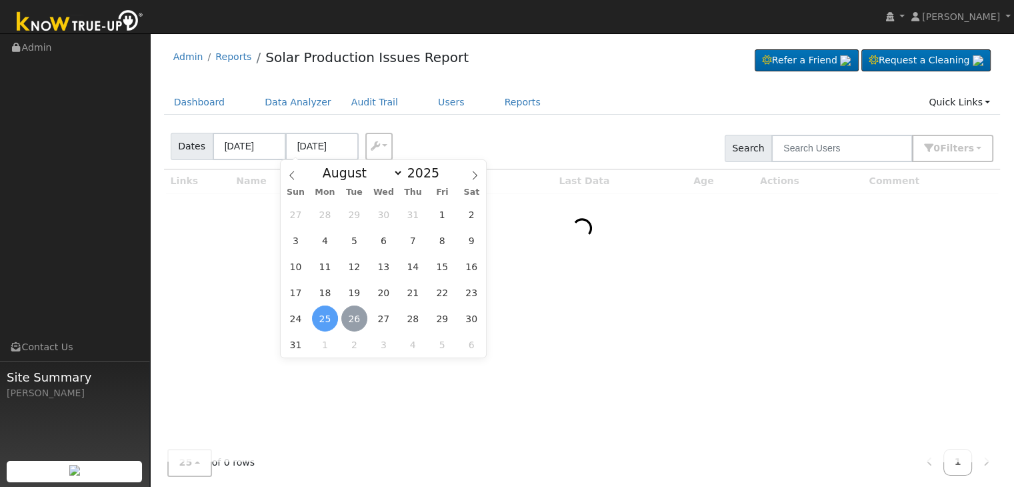
click at [353, 319] on span "26" at bounding box center [354, 318] width 26 height 26
type input "[DATE]"
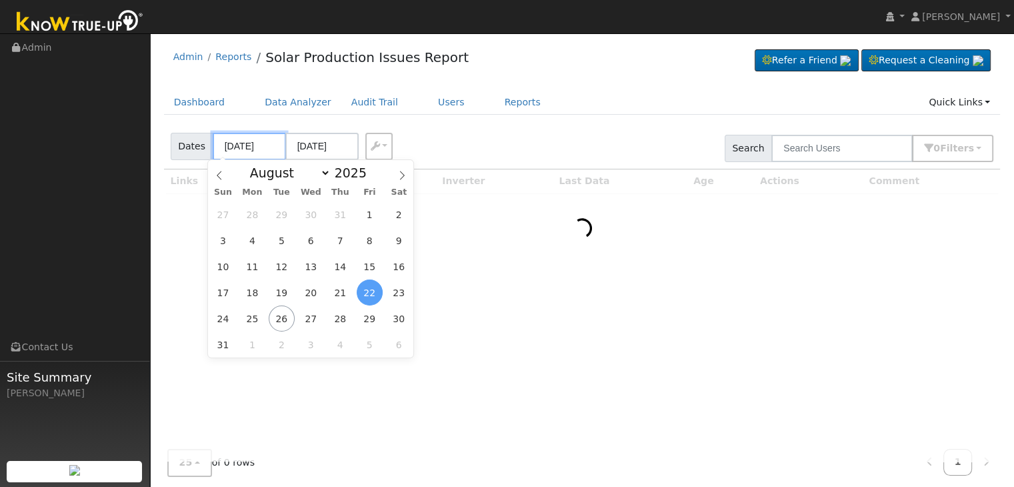
click at [245, 145] on input "[DATE]" at bounding box center [249, 146] width 73 height 27
click at [229, 320] on span "24" at bounding box center [223, 318] width 26 height 26
type input "[DATE]"
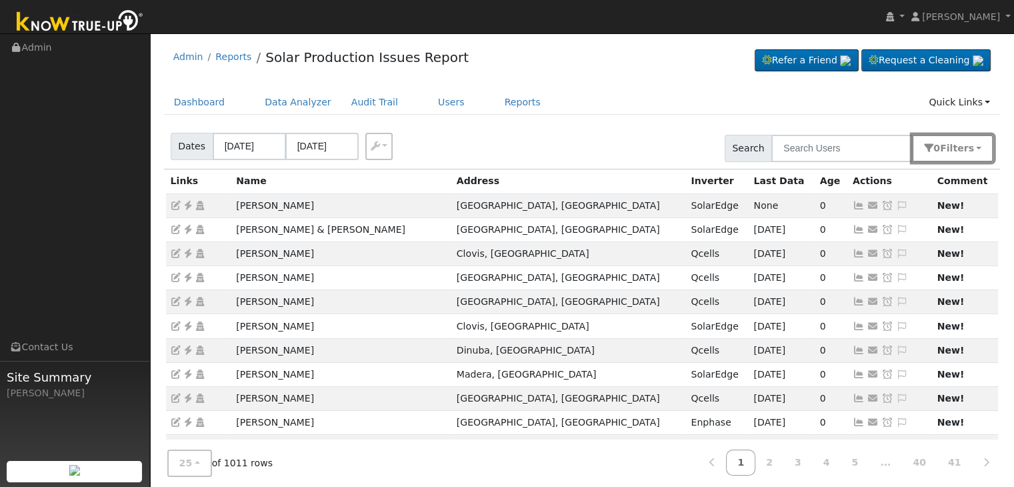
click at [956, 150] on span "Filter s" at bounding box center [957, 148] width 34 height 11
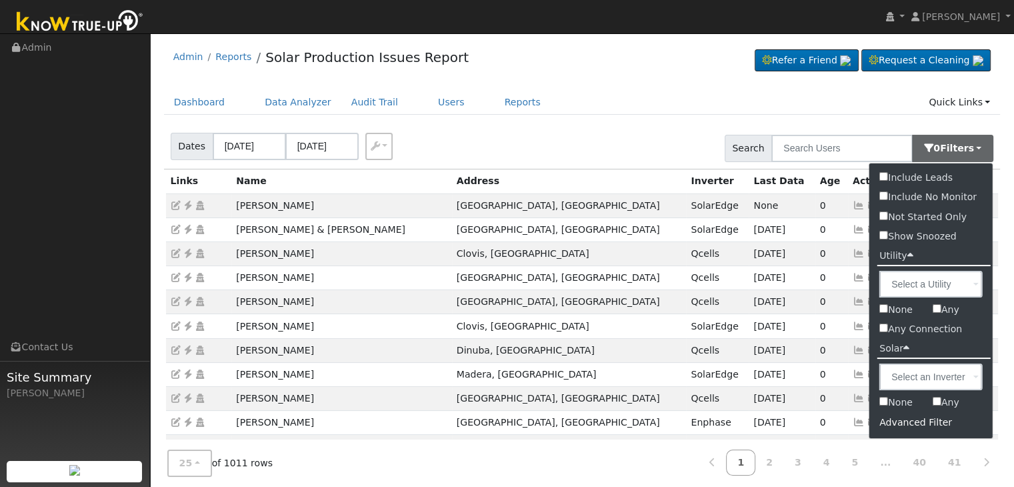
click at [914, 421] on div "Advanced Filter" at bounding box center [930, 422] width 123 height 21
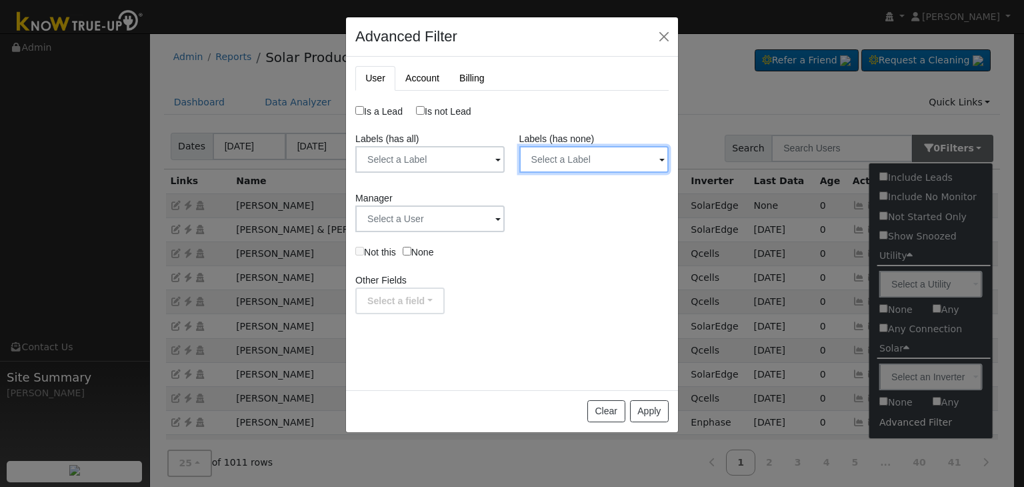
click at [505, 163] on input "text" at bounding box center [429, 159] width 149 height 27
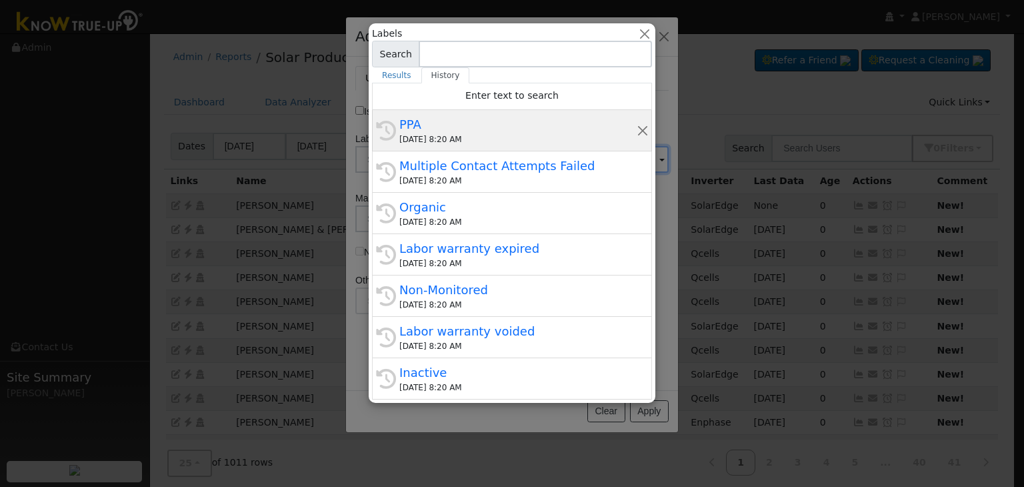
click at [407, 115] on div "PPA" at bounding box center [517, 124] width 237 height 18
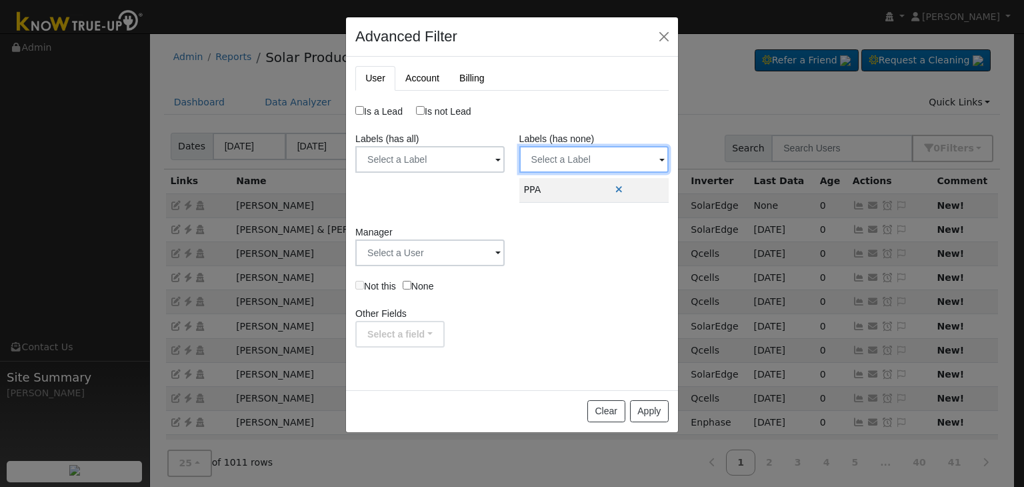
click at [505, 155] on input "text" at bounding box center [429, 159] width 149 height 27
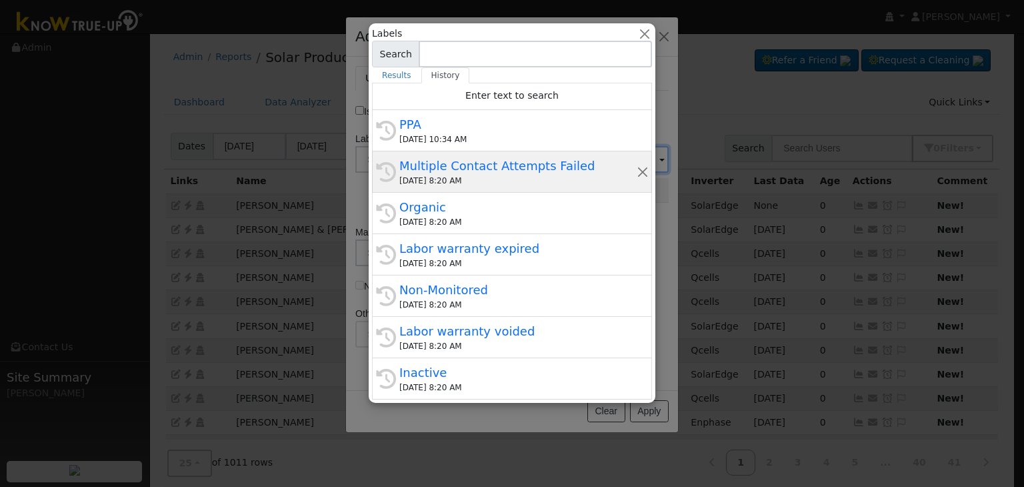
click at [501, 165] on div "Multiple Contact Attempts Failed" at bounding box center [517, 166] width 237 height 18
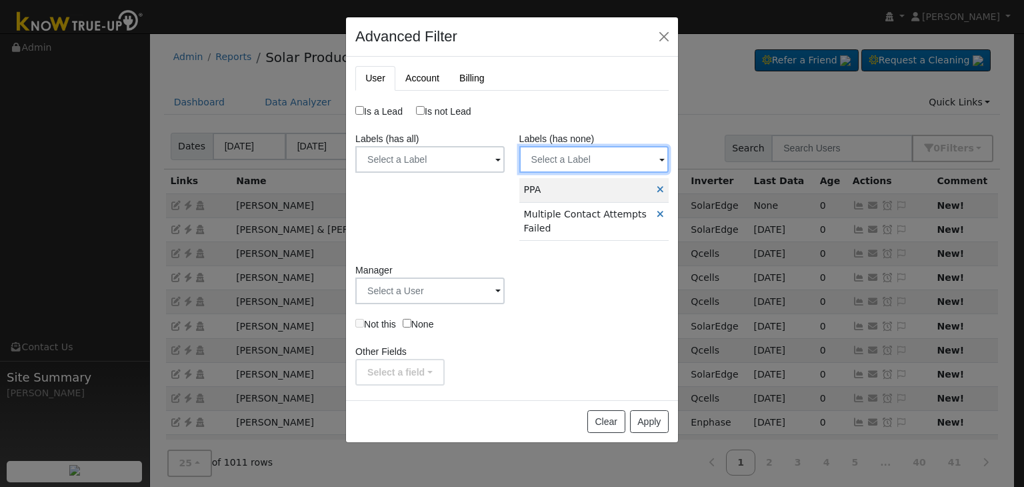
click at [505, 164] on input "text" at bounding box center [429, 159] width 149 height 27
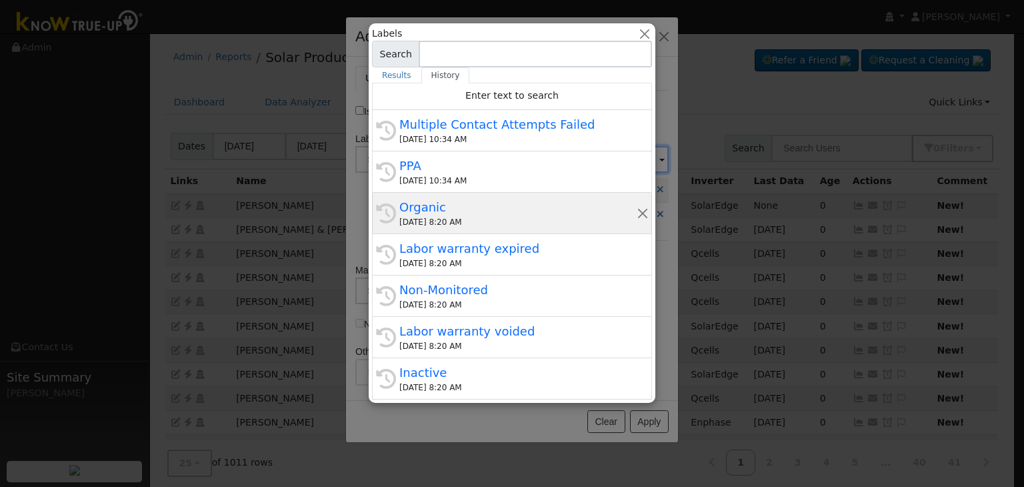
click at [444, 216] on div "[DATE] 8:20 AM" at bounding box center [517, 222] width 237 height 12
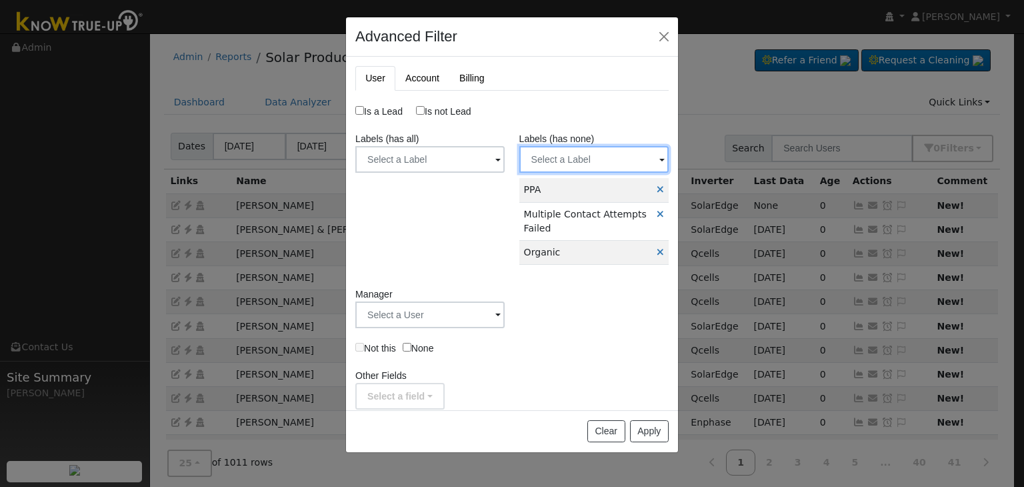
click at [505, 157] on input "text" at bounding box center [429, 159] width 149 height 27
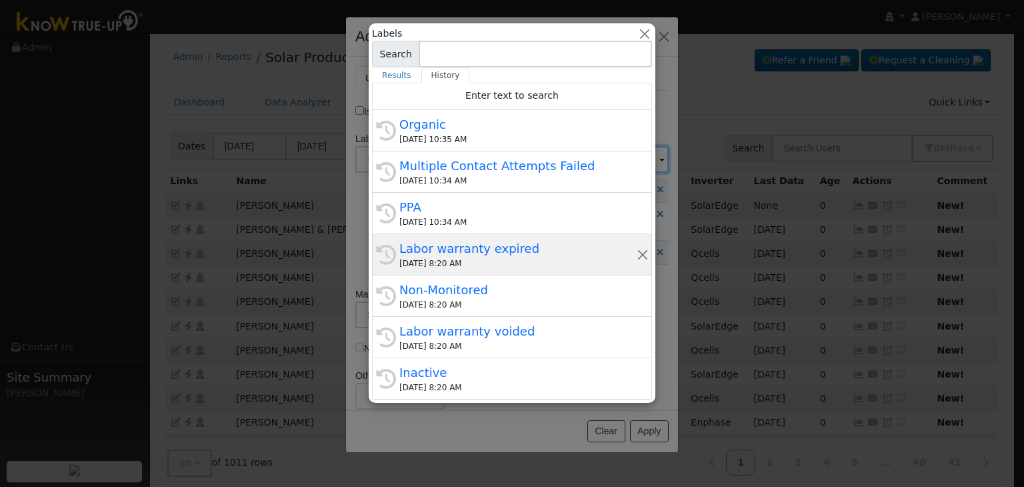
click at [461, 251] on div "Labor warranty expired" at bounding box center [517, 248] width 237 height 18
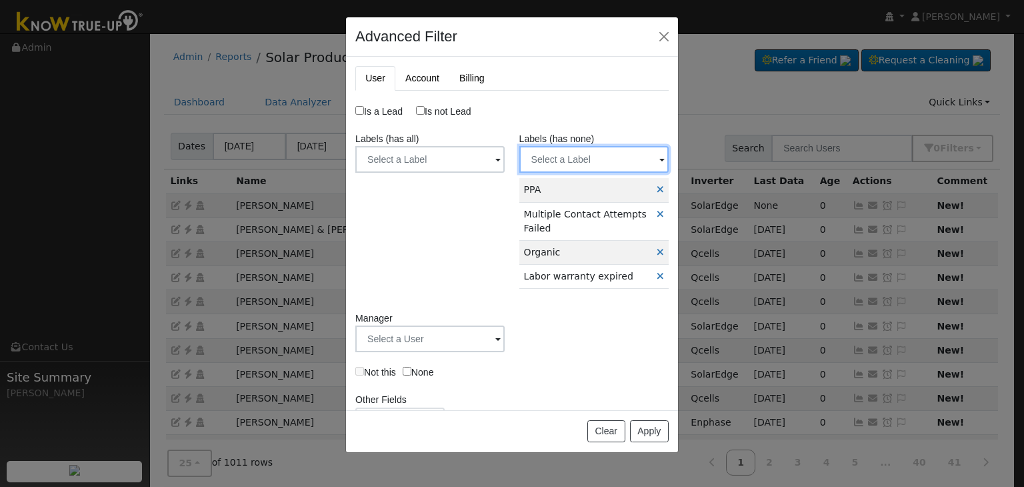
click at [505, 159] on input "text" at bounding box center [429, 159] width 149 height 27
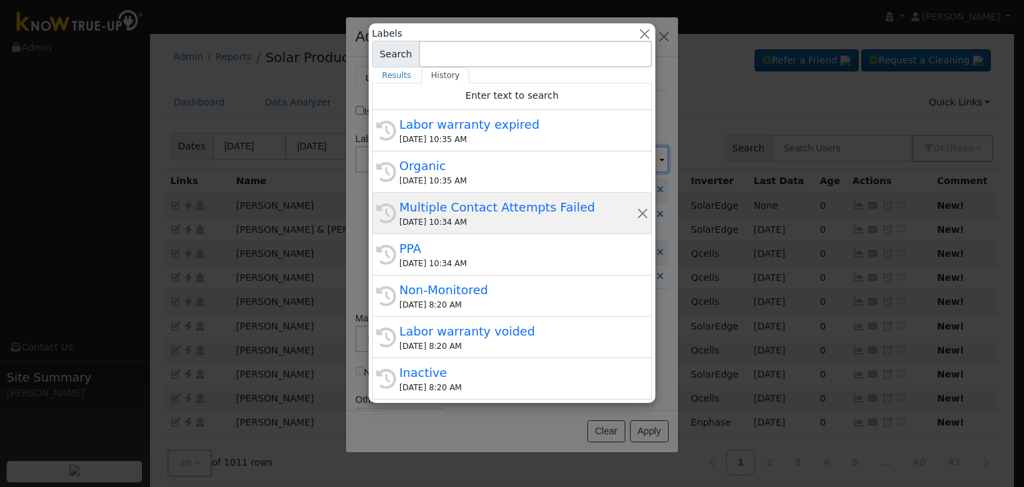
click at [475, 219] on div "[DATE] 10:34 AM" at bounding box center [517, 222] width 237 height 12
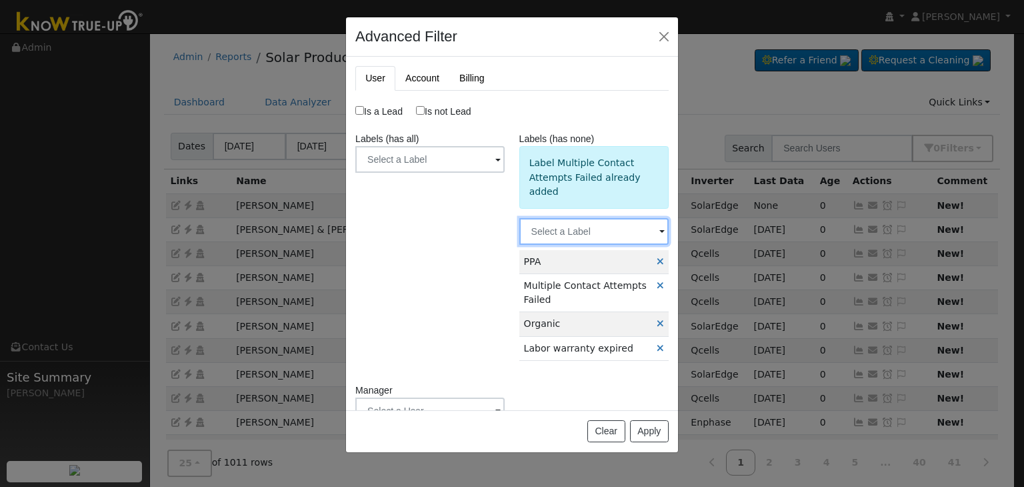
click at [505, 173] on input "text" at bounding box center [429, 159] width 149 height 27
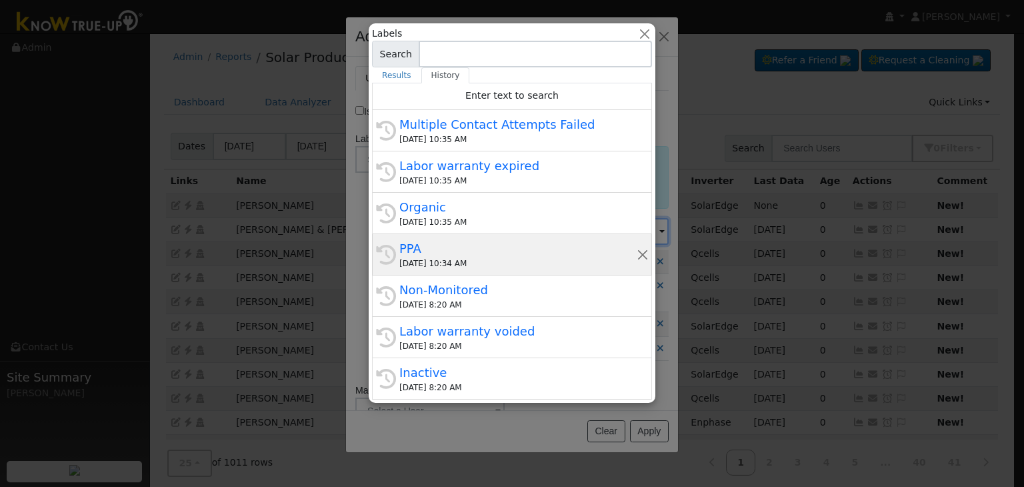
click at [453, 259] on div "[DATE] 10:34 AM" at bounding box center [517, 263] width 237 height 12
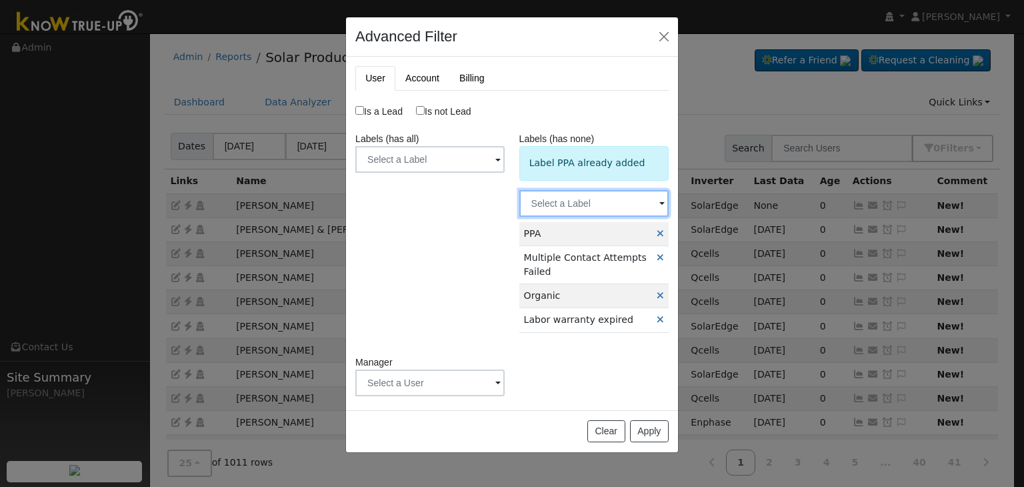
click at [505, 173] on input "text" at bounding box center [429, 159] width 149 height 27
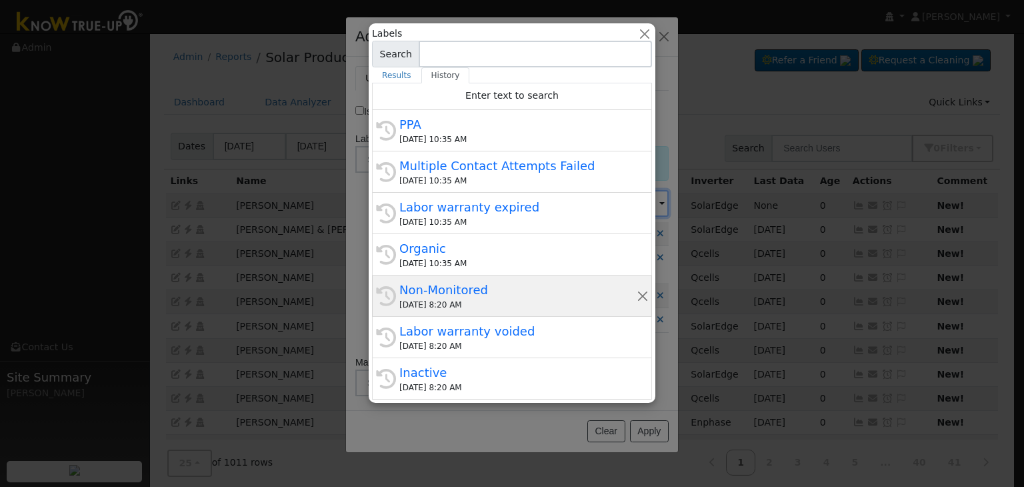
click at [453, 300] on div "[DATE] 8:20 AM" at bounding box center [517, 305] width 237 height 12
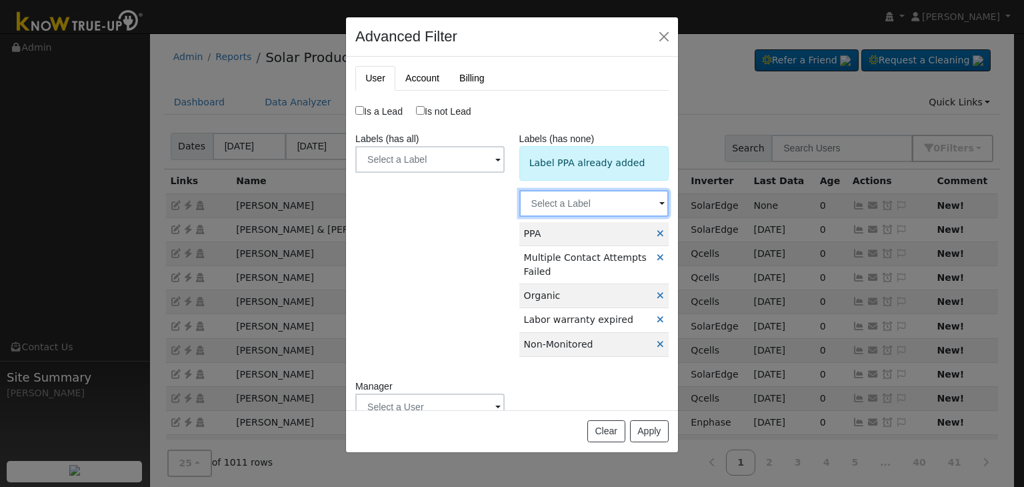
click at [505, 173] on input "text" at bounding box center [429, 159] width 149 height 27
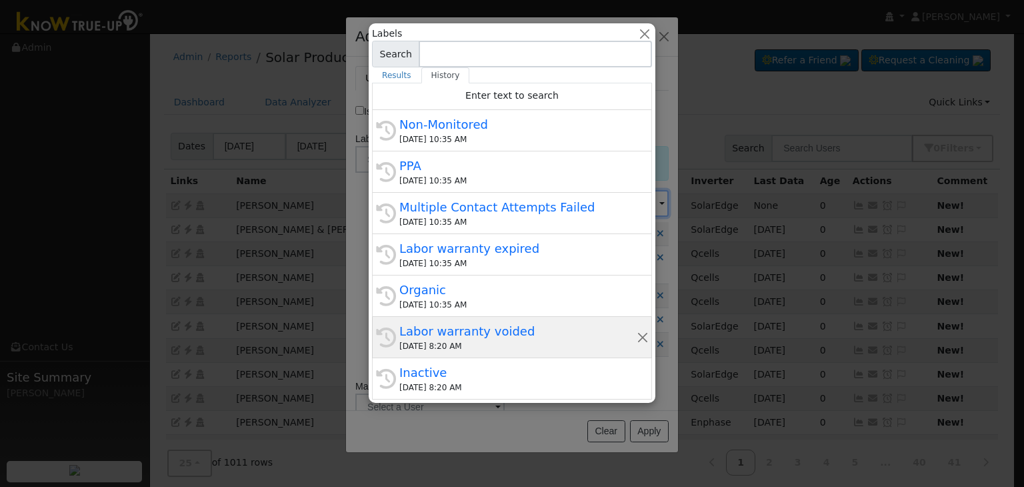
click at [465, 345] on div "[DATE] 8:20 AM" at bounding box center [517, 346] width 237 height 12
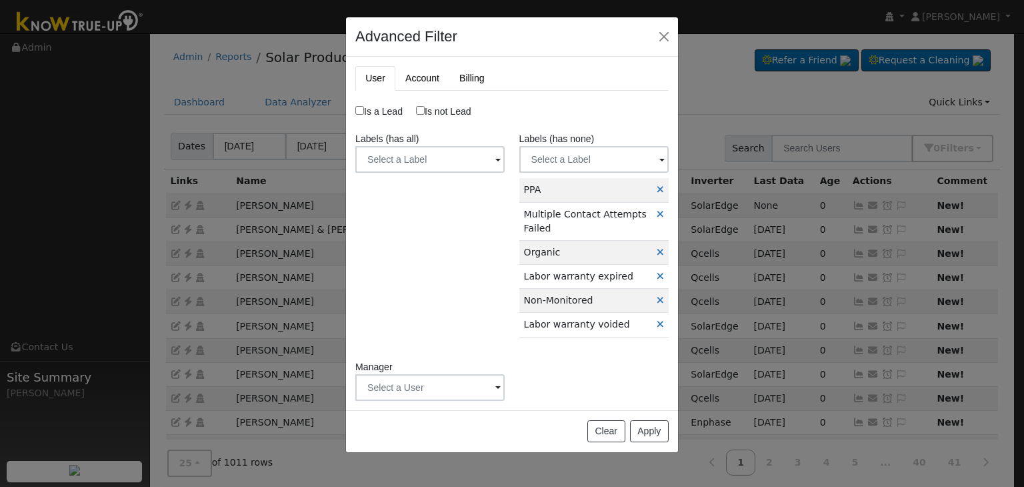
click at [578, 203] on td "Multiple Contact Attempts Failed" at bounding box center [585, 221] width 133 height 38
click at [505, 167] on input "text" at bounding box center [429, 159] width 149 height 27
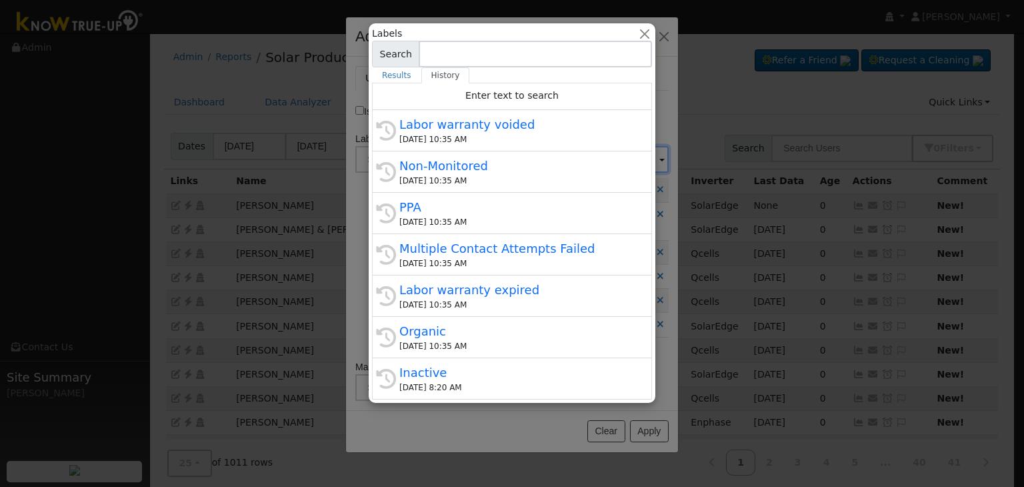
click at [455, 373] on div "Inactive" at bounding box center [517, 372] width 237 height 18
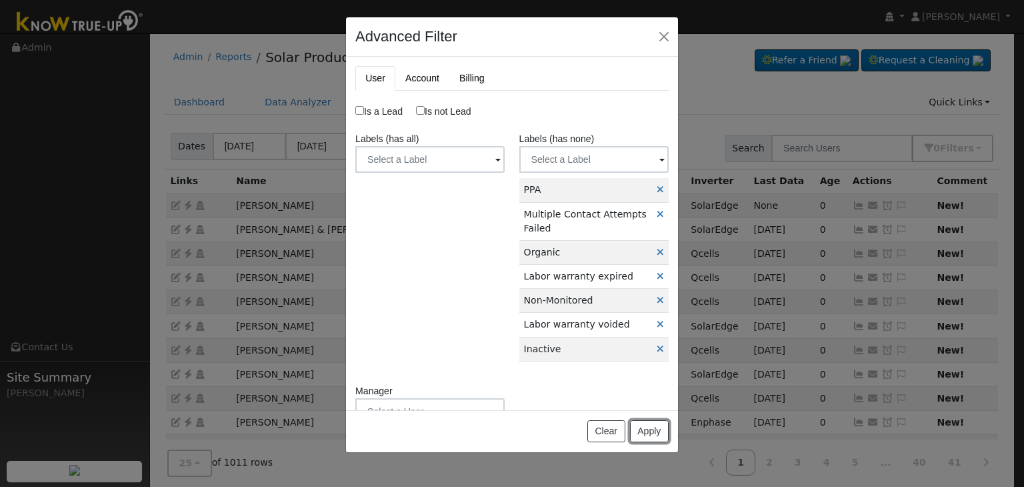
click at [644, 432] on button "Apply" at bounding box center [649, 431] width 39 height 23
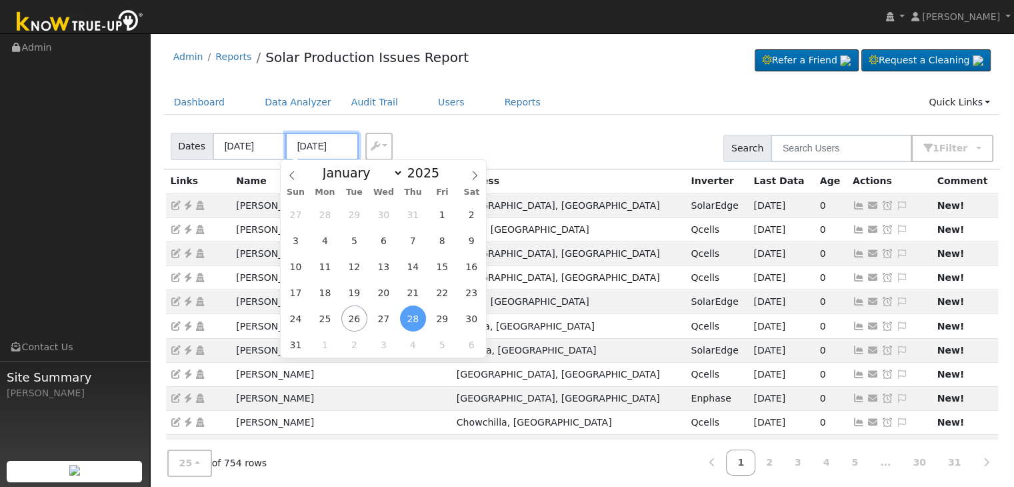
click at [332, 149] on input "[DATE]" at bounding box center [321, 146] width 73 height 27
click at [353, 313] on span "26" at bounding box center [354, 318] width 26 height 26
type input "[DATE]"
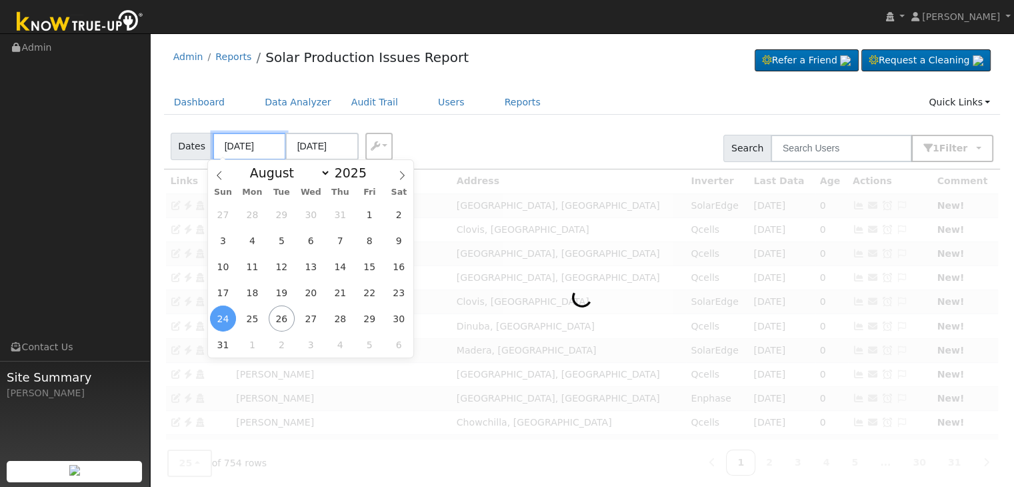
click at [242, 152] on input "[DATE]" at bounding box center [249, 146] width 73 height 27
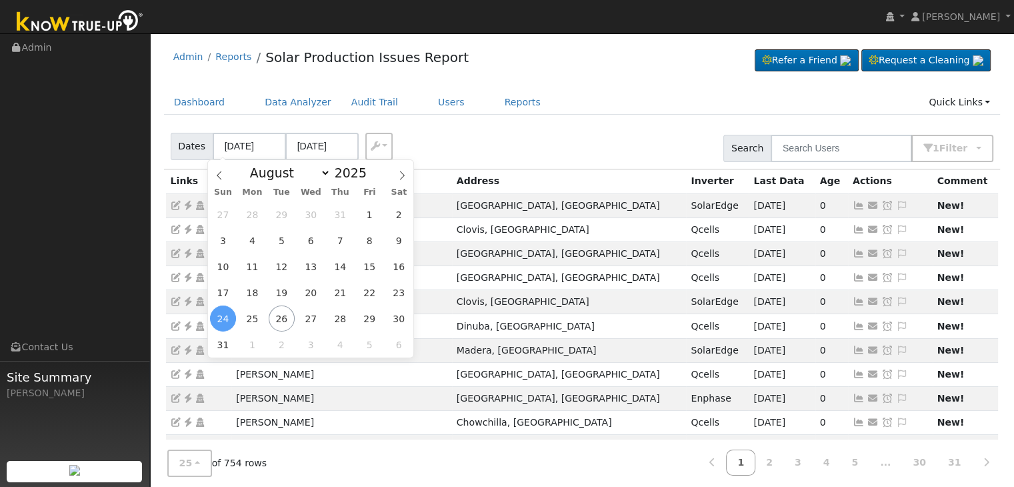
click at [222, 320] on span "24" at bounding box center [223, 318] width 26 height 26
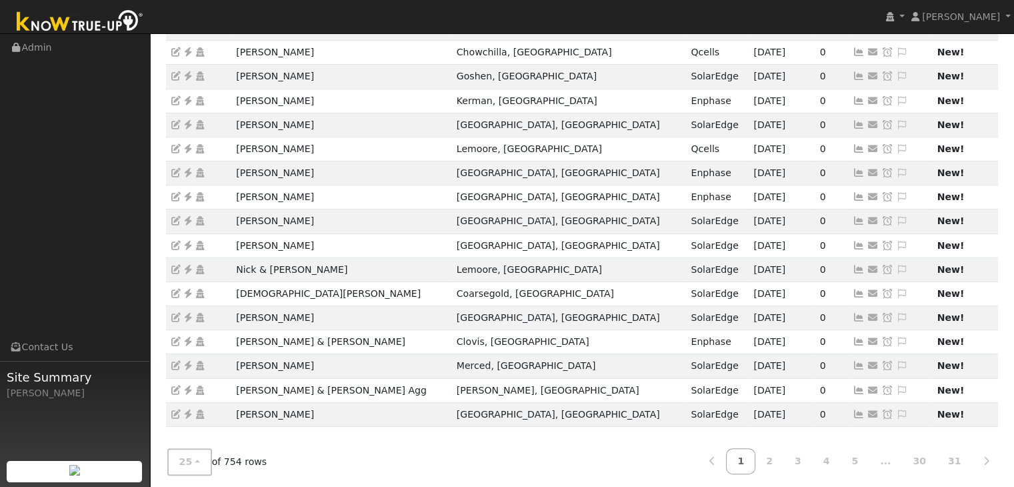
scroll to position [371, 0]
click at [783, 463] on link "2" at bounding box center [768, 460] width 29 height 26
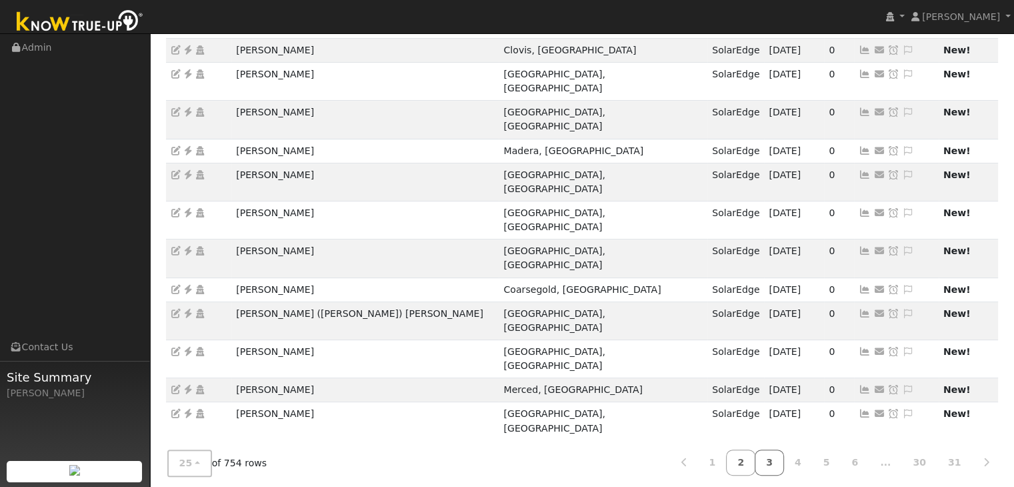
scroll to position [304, 0]
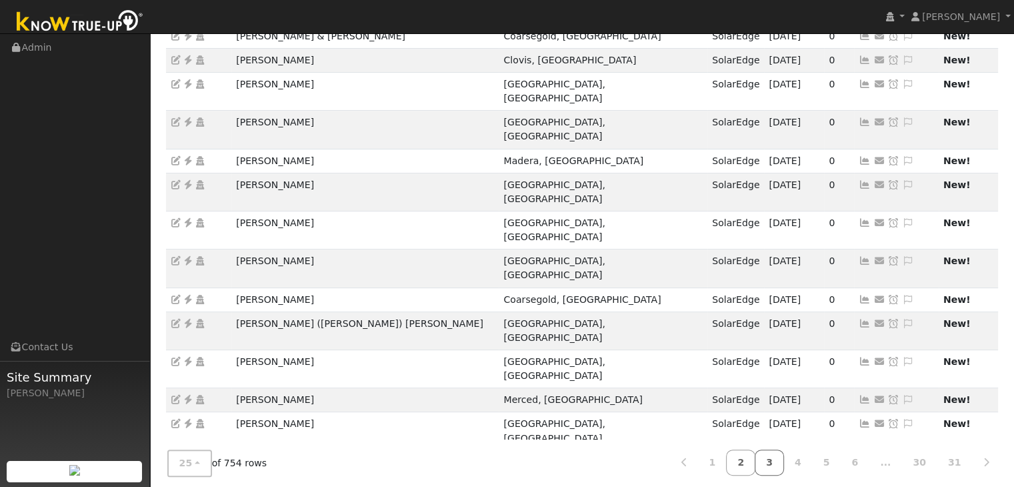
click at [784, 459] on link "3" at bounding box center [768, 462] width 29 height 26
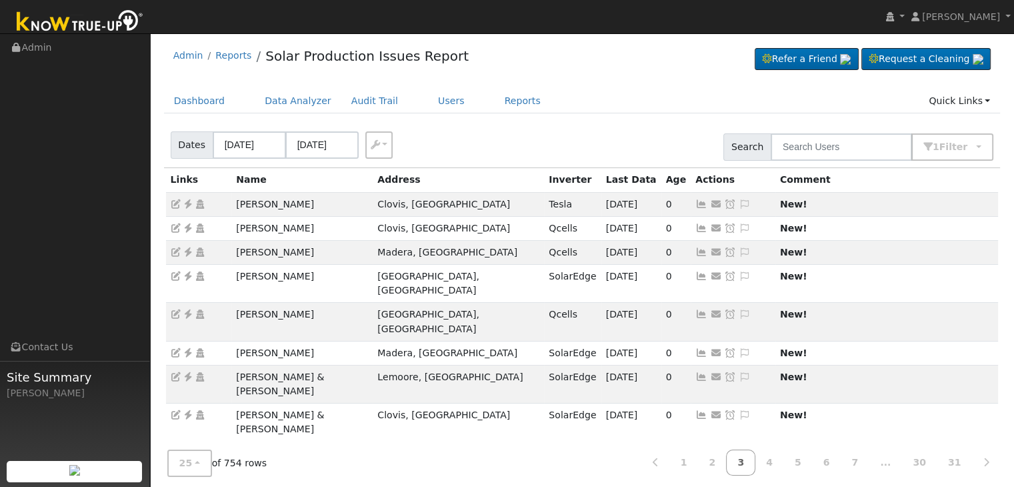
scroll to position [0, 0]
